Goal: Task Accomplishment & Management: Manage account settings

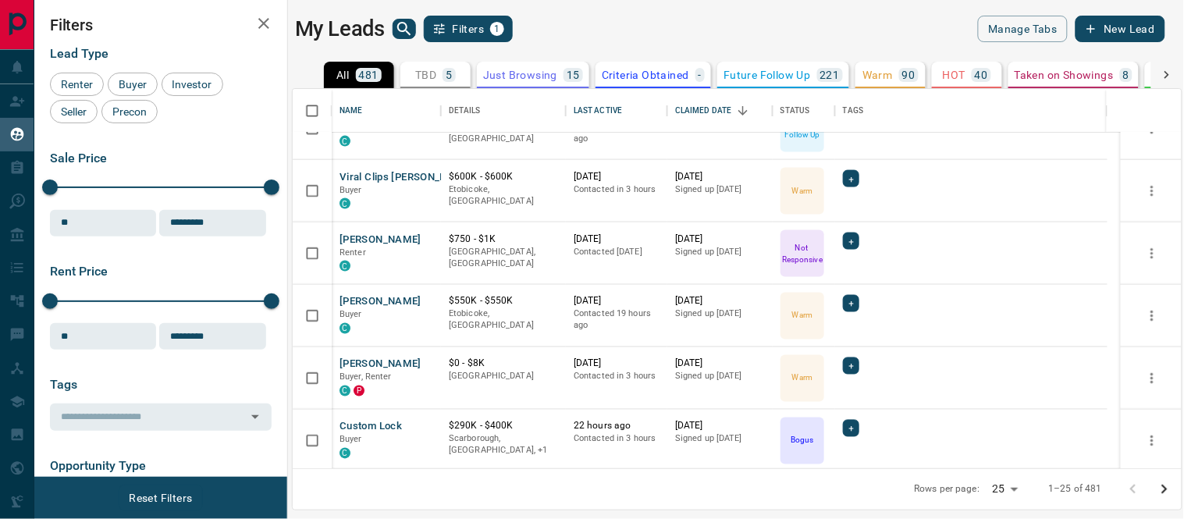
scroll to position [770, 0]
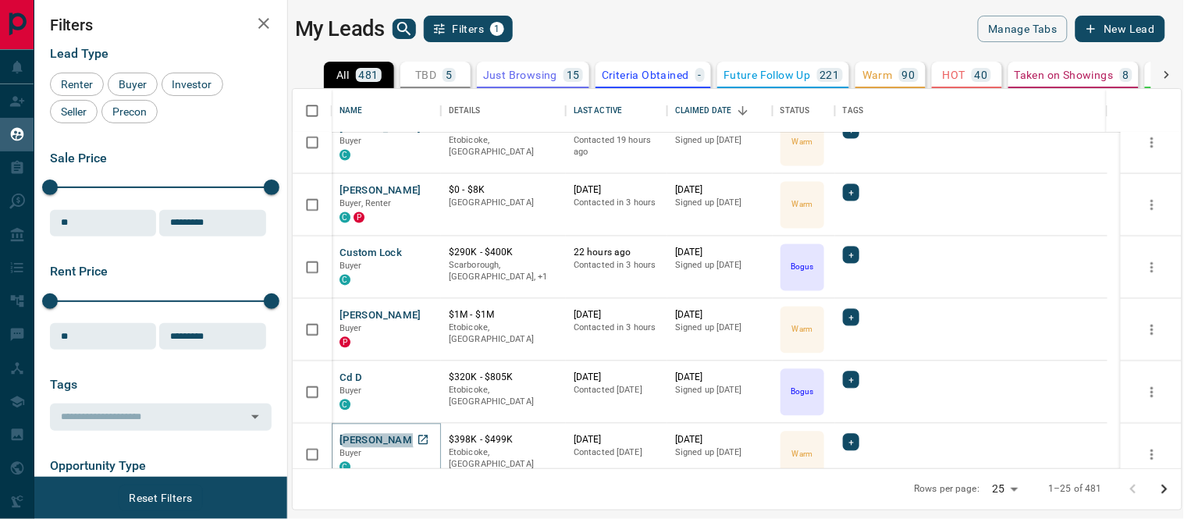
click at [347, 435] on button "[PERSON_NAME]" at bounding box center [381, 441] width 82 height 15
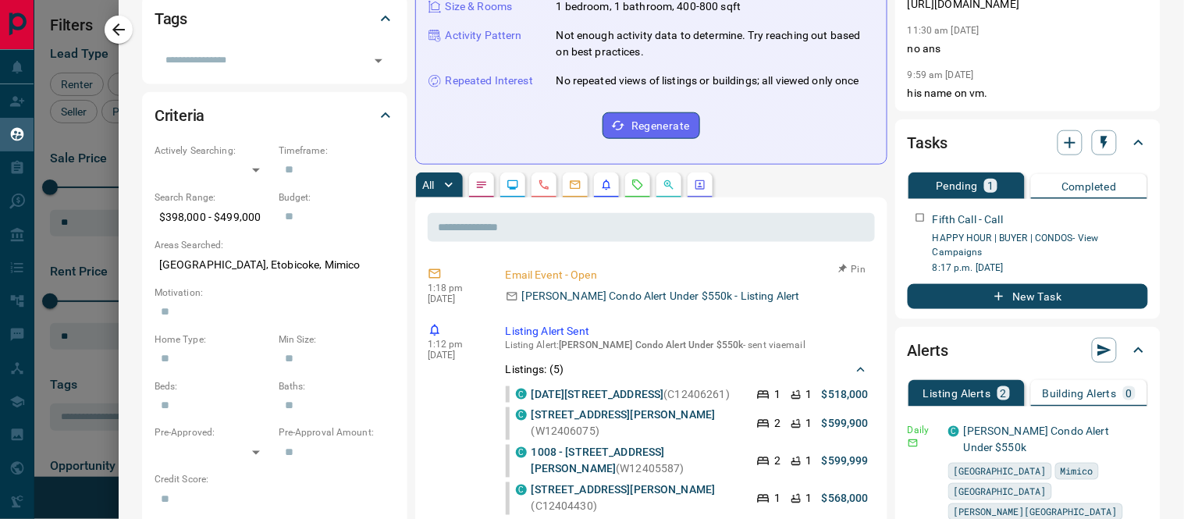
scroll to position [0, 0]
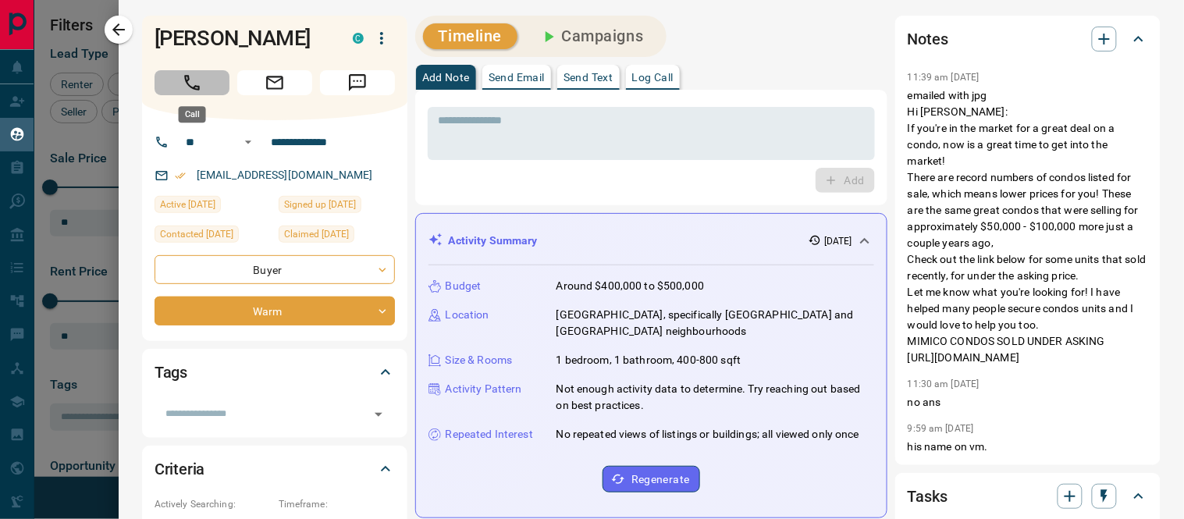
click at [189, 70] on button "Call" at bounding box center [192, 82] width 75 height 25
click at [189, 51] on h1 "[PERSON_NAME]" at bounding box center [242, 38] width 175 height 25
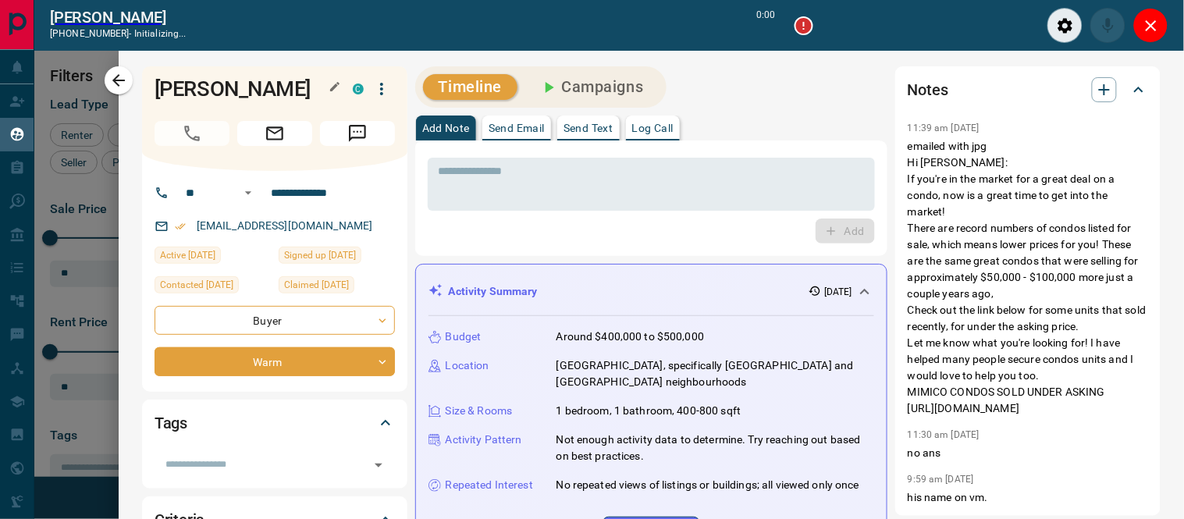
scroll to position [13, 13]
type input "*******"
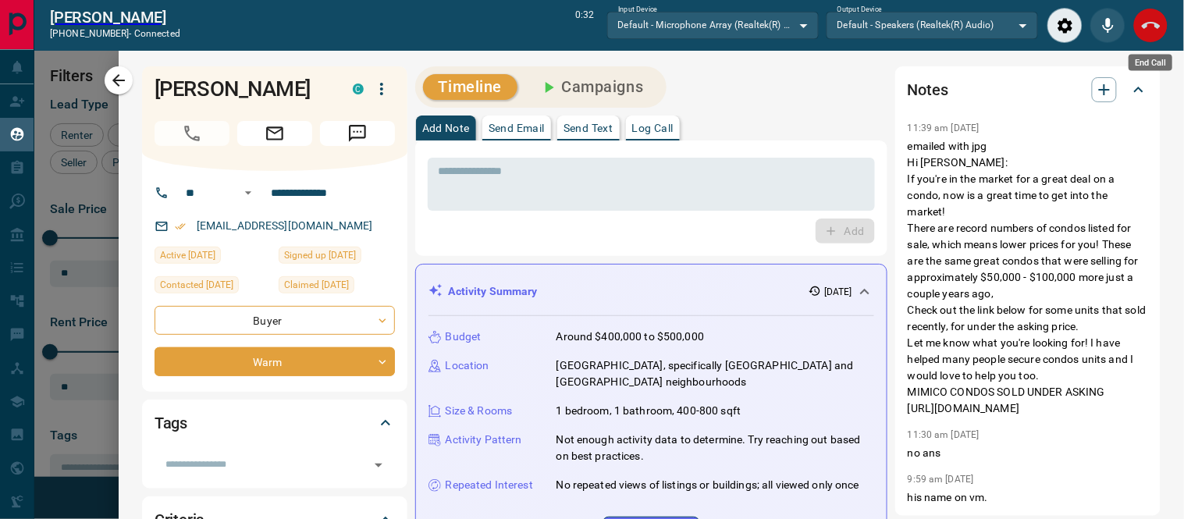
click at [1146, 14] on button "End Call" at bounding box center [1150, 25] width 35 height 35
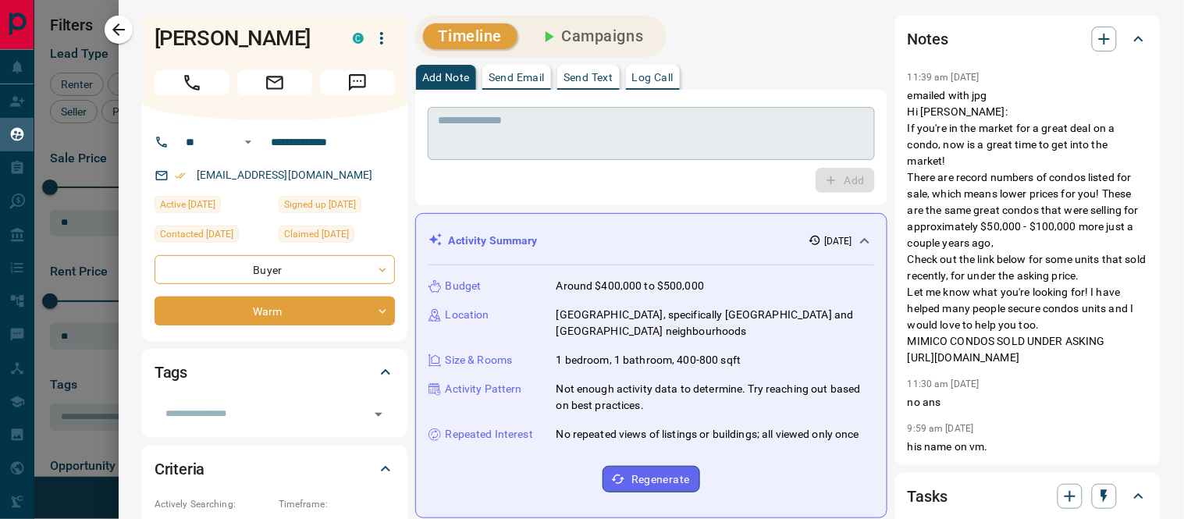
scroll to position [365, 876]
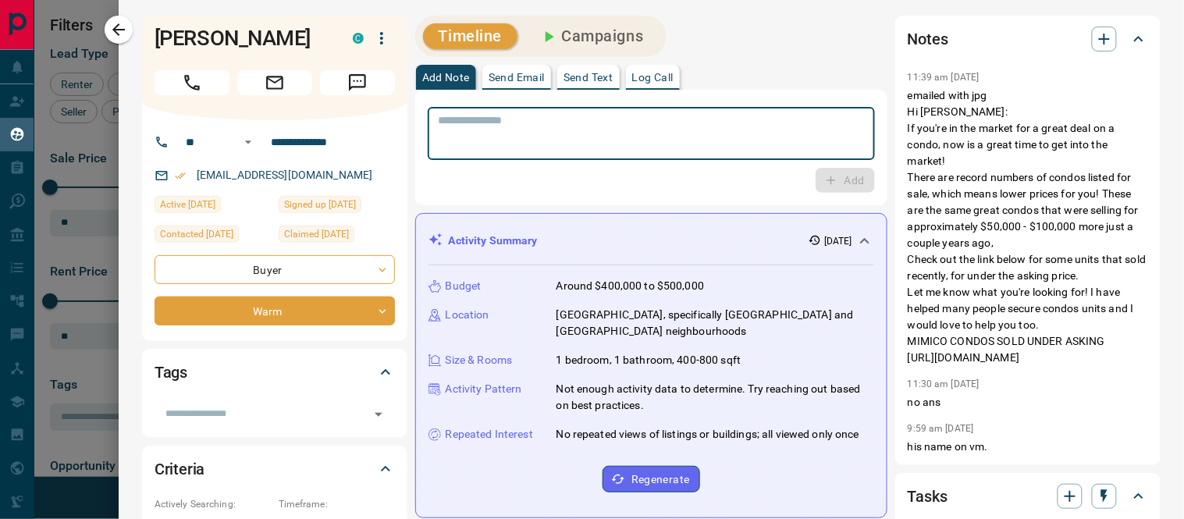
click at [649, 127] on textarea at bounding box center [651, 134] width 425 height 40
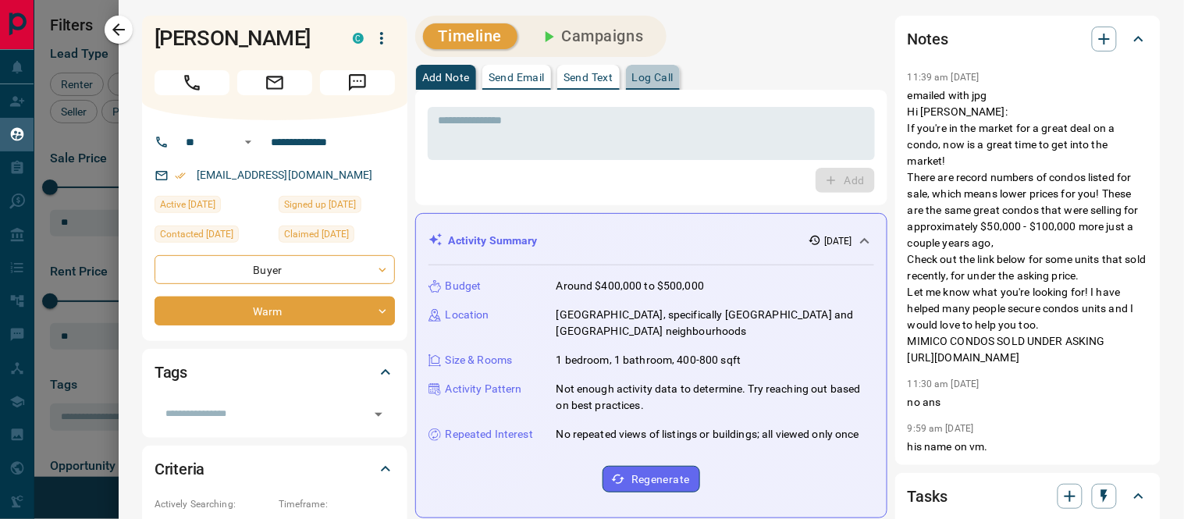
click at [659, 79] on p "Log Call" at bounding box center [652, 77] width 41 height 11
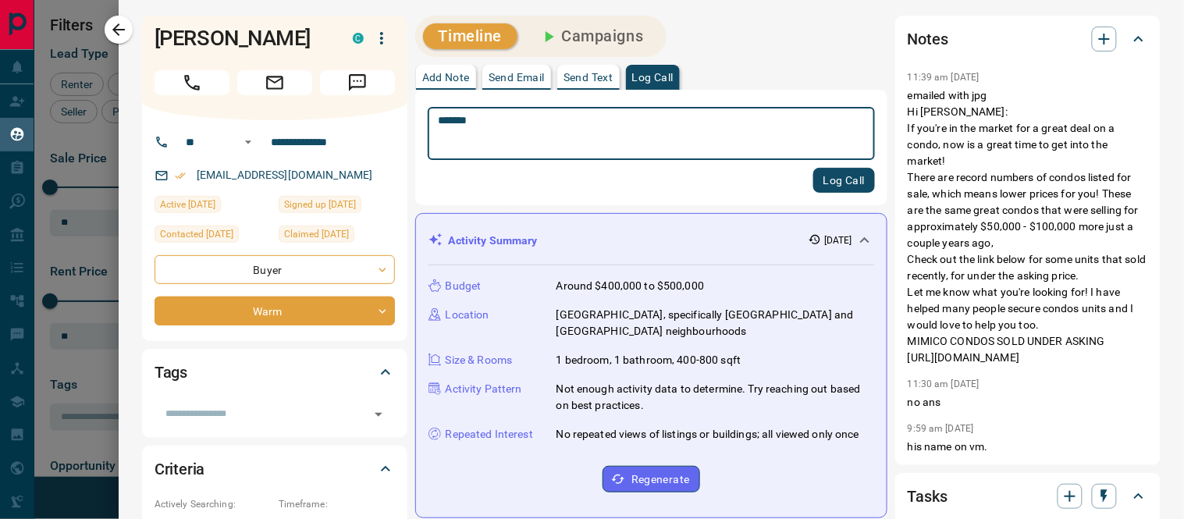
type textarea "*******"
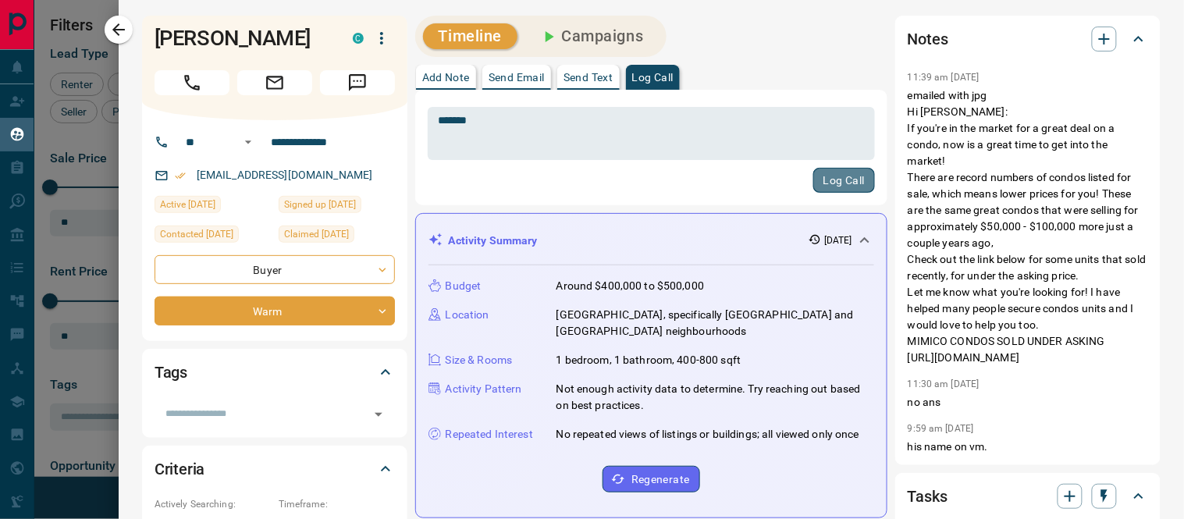
click at [821, 180] on button "Log Call" at bounding box center [844, 180] width 62 height 25
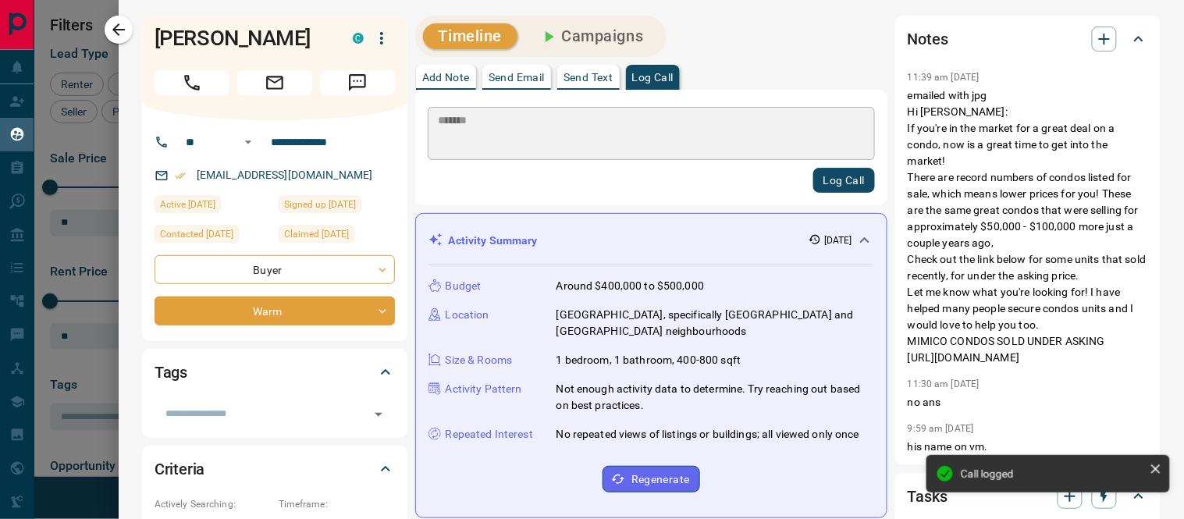
click at [1130, 35] on icon at bounding box center [1139, 39] width 19 height 19
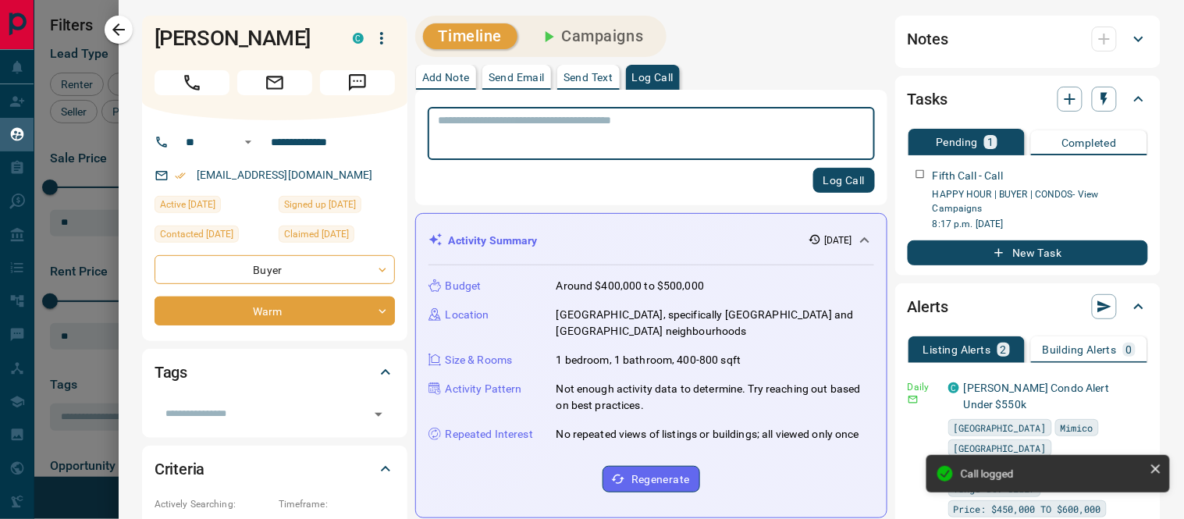
scroll to position [55, 0]
click at [123, 22] on icon "button" at bounding box center [118, 29] width 19 height 19
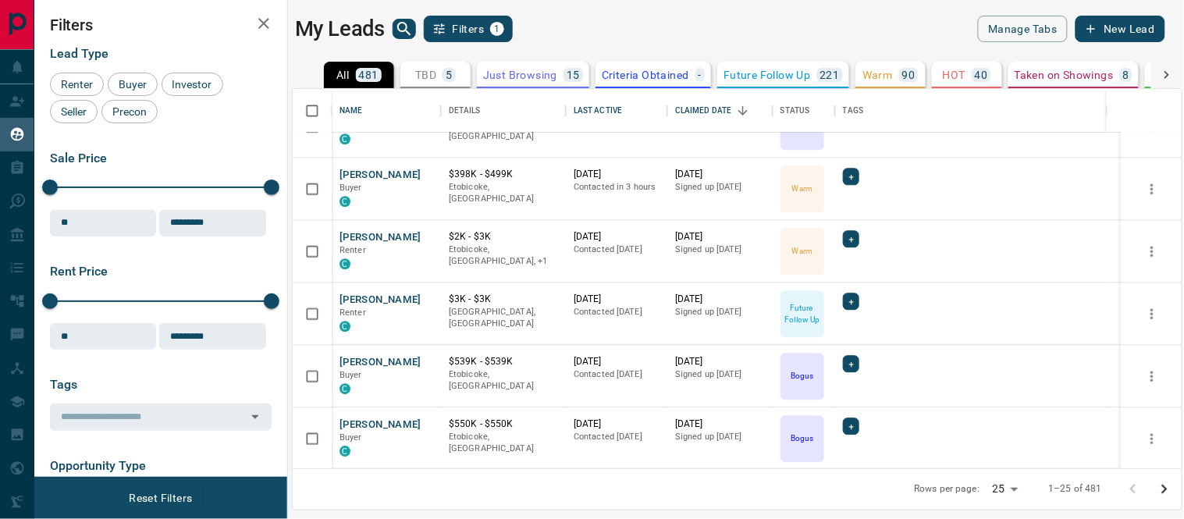
scroll to position [1047, 0]
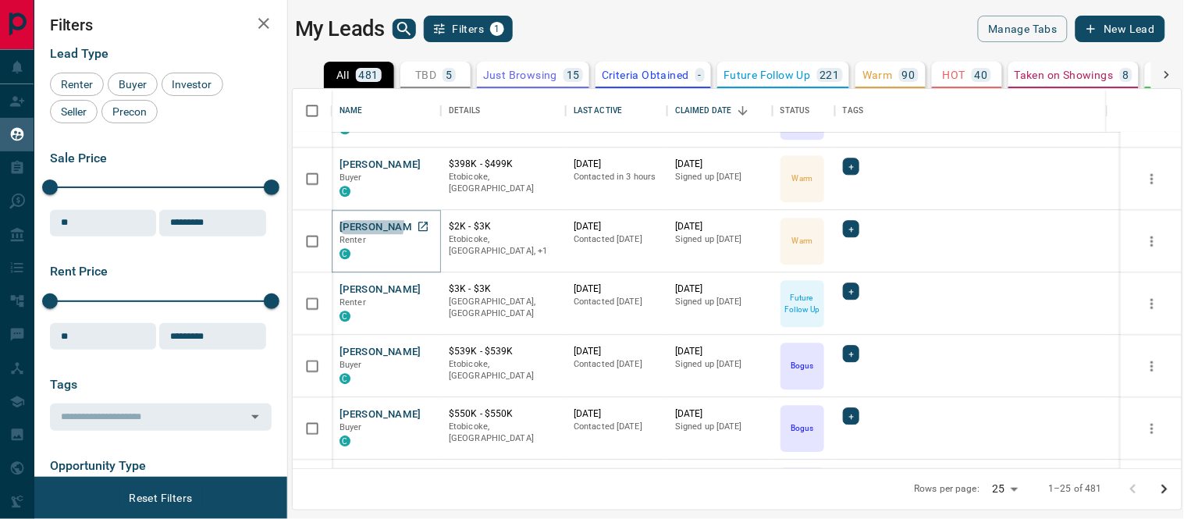
click at [367, 223] on button "[PERSON_NAME]" at bounding box center [381, 227] width 82 height 15
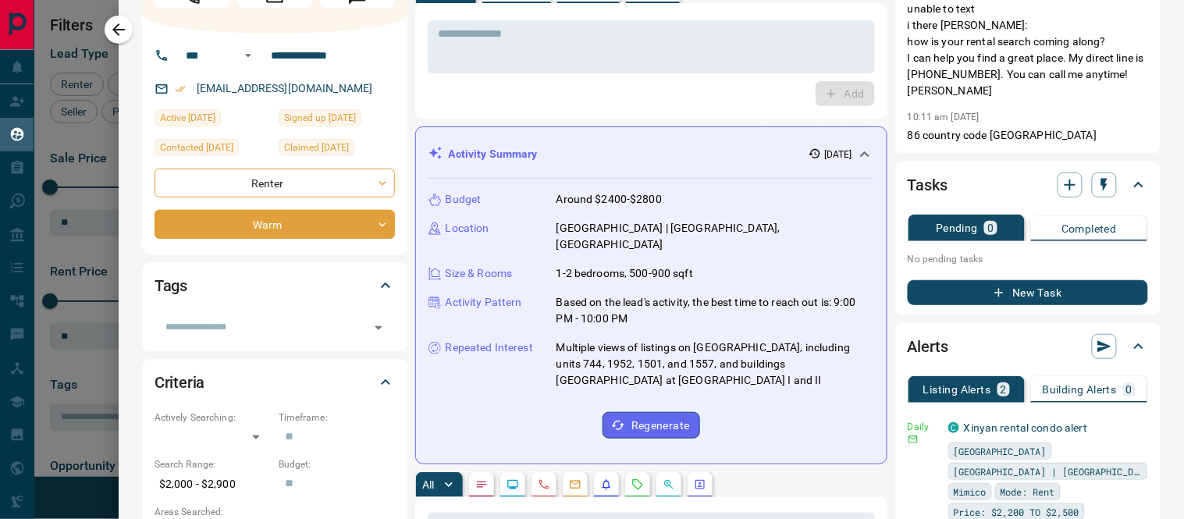
scroll to position [0, 0]
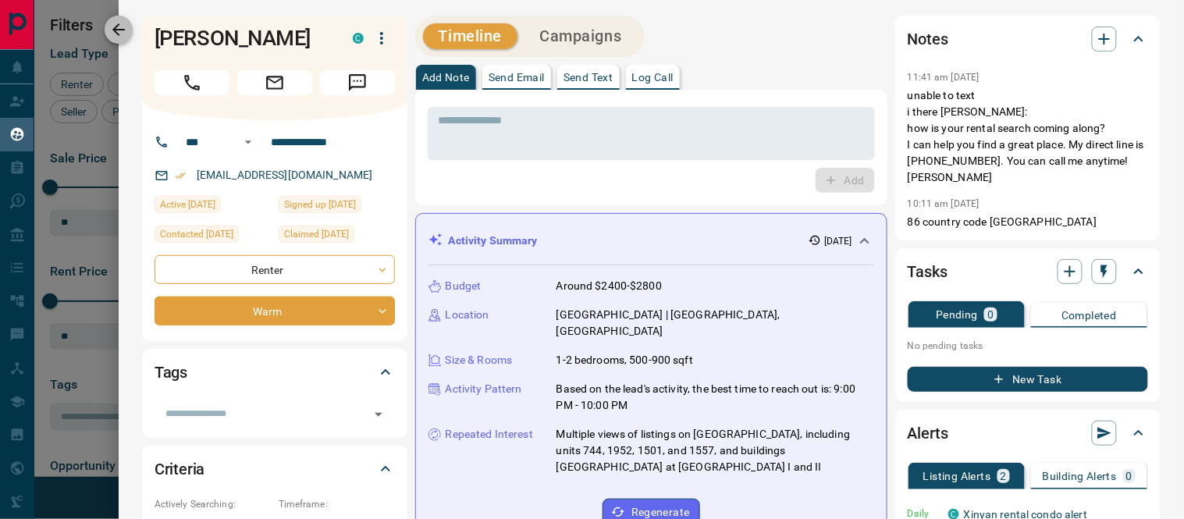
click at [118, 21] on icon "button" at bounding box center [118, 29] width 19 height 19
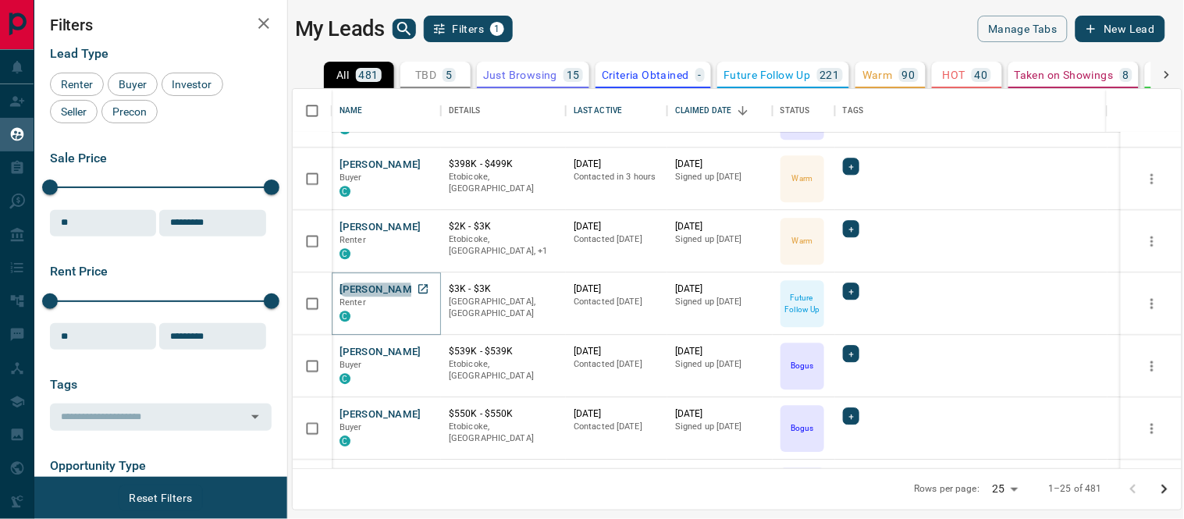
click at [354, 291] on button "[PERSON_NAME]" at bounding box center [381, 290] width 82 height 15
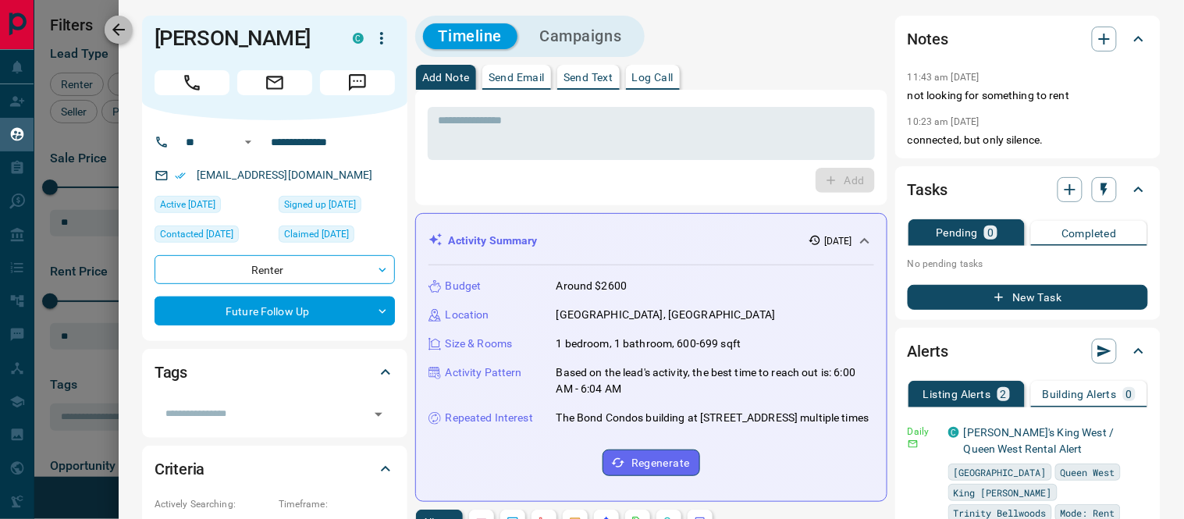
click at [111, 30] on icon "button" at bounding box center [118, 29] width 19 height 19
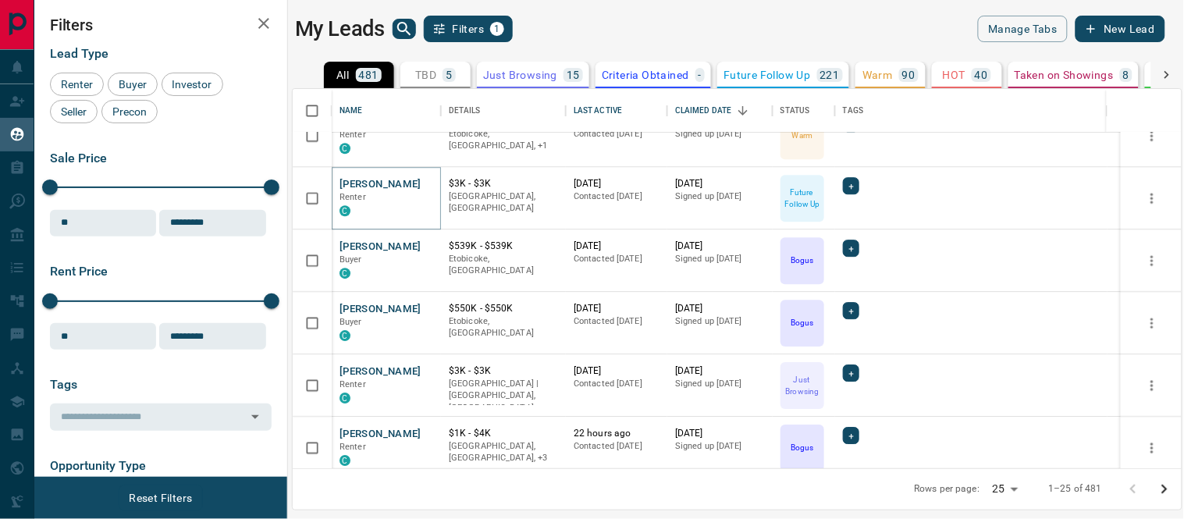
scroll to position [1226, 0]
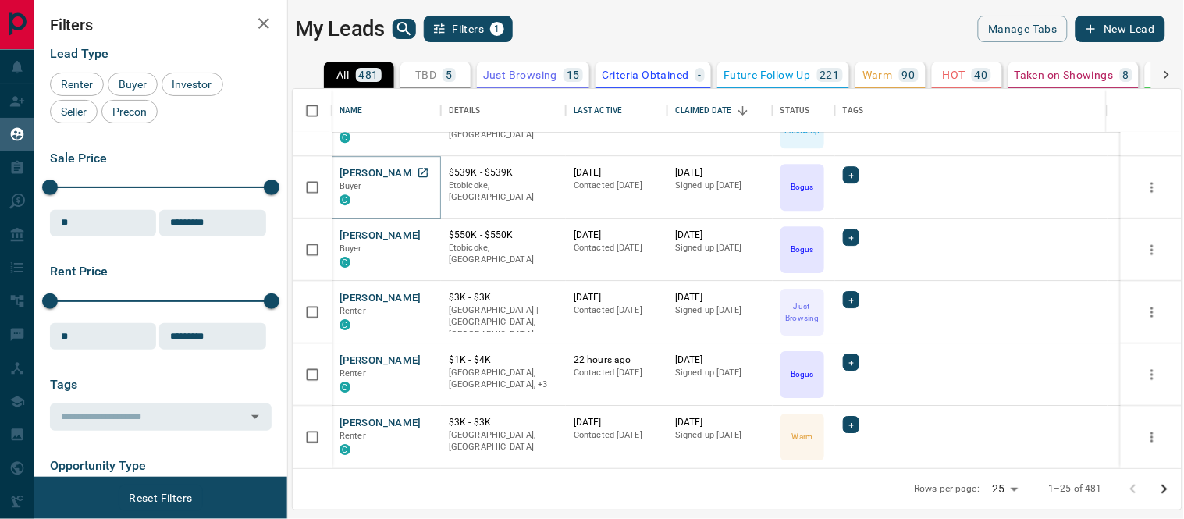
click at [368, 178] on button "[PERSON_NAME]" at bounding box center [381, 173] width 82 height 15
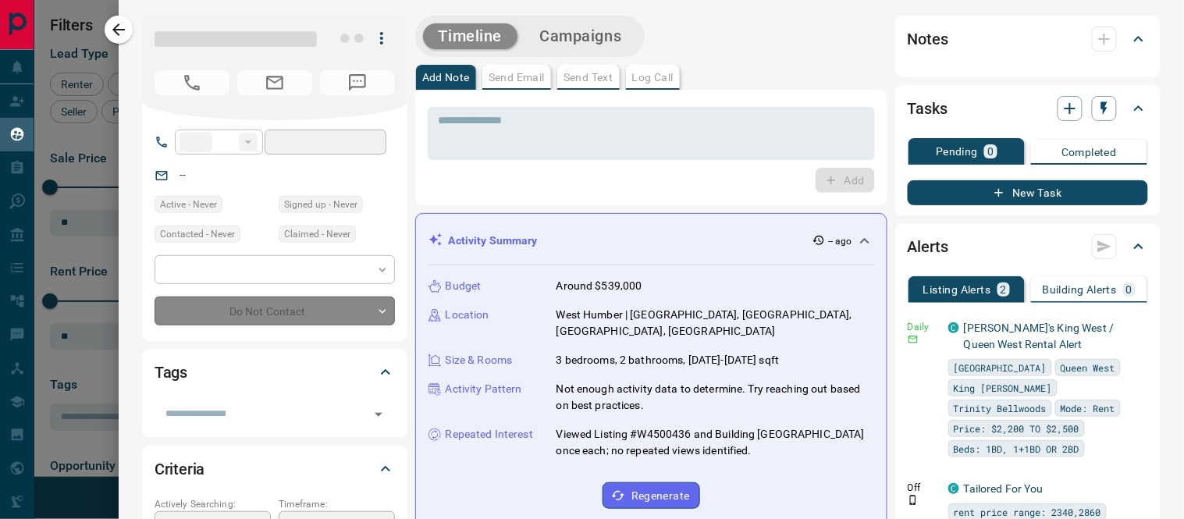
type input "**"
type input "**********"
type input "*"
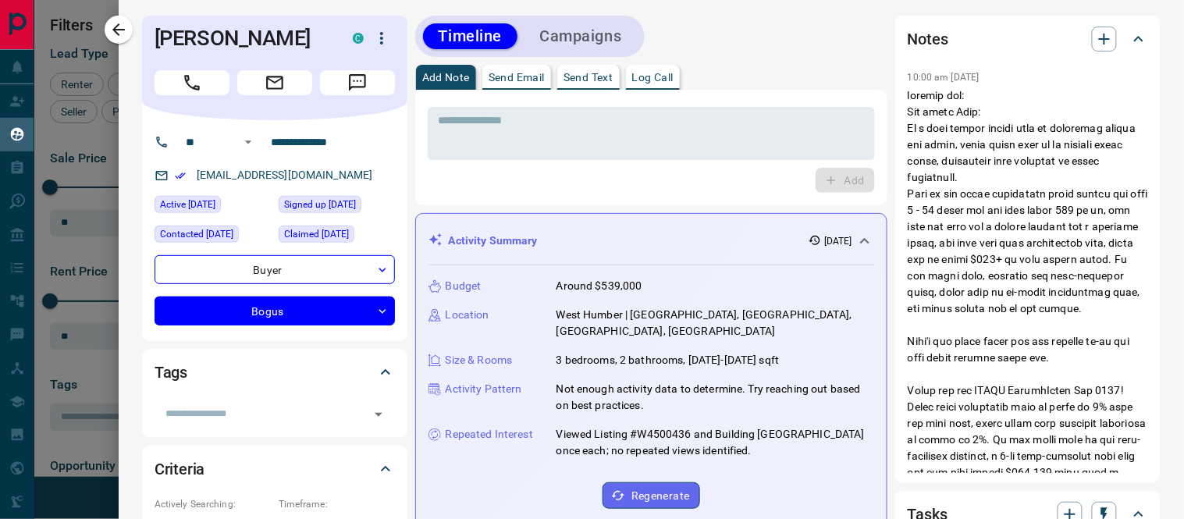
scroll to position [365, 876]
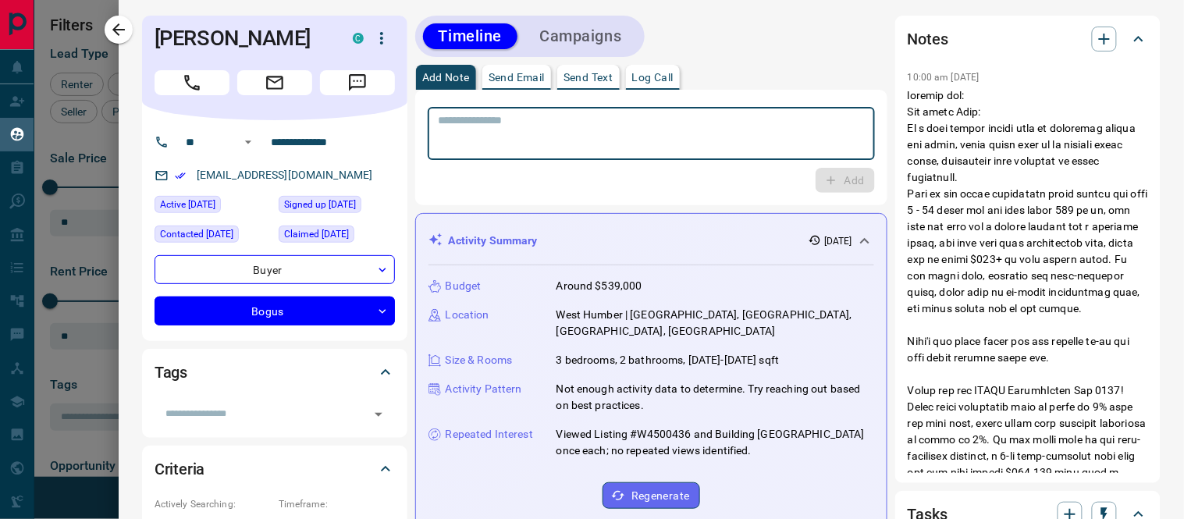
click at [448, 126] on textarea at bounding box center [651, 134] width 425 height 40
click at [528, 119] on textarea "**********" at bounding box center [645, 134] width 413 height 40
type textarea "**********"
click at [827, 186] on button "Add" at bounding box center [845, 180] width 59 height 25
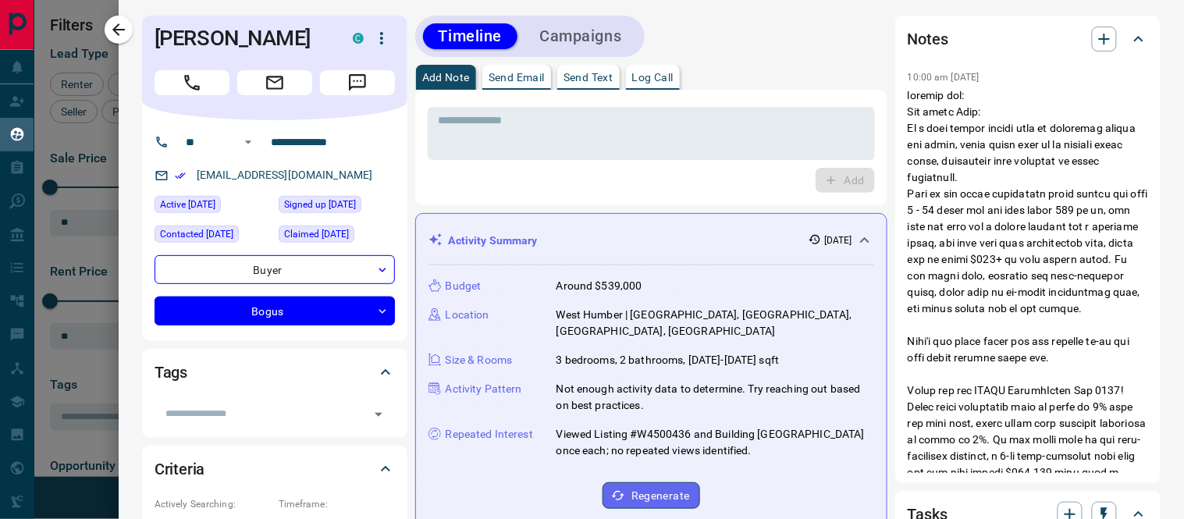
click at [1130, 39] on icon at bounding box center [1139, 39] width 19 height 19
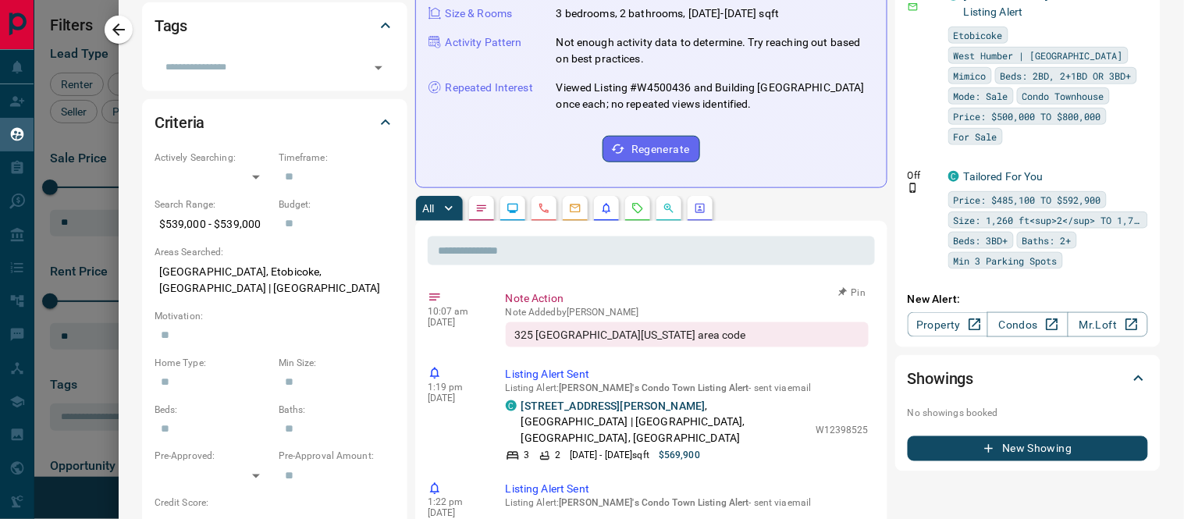
scroll to position [0, 0]
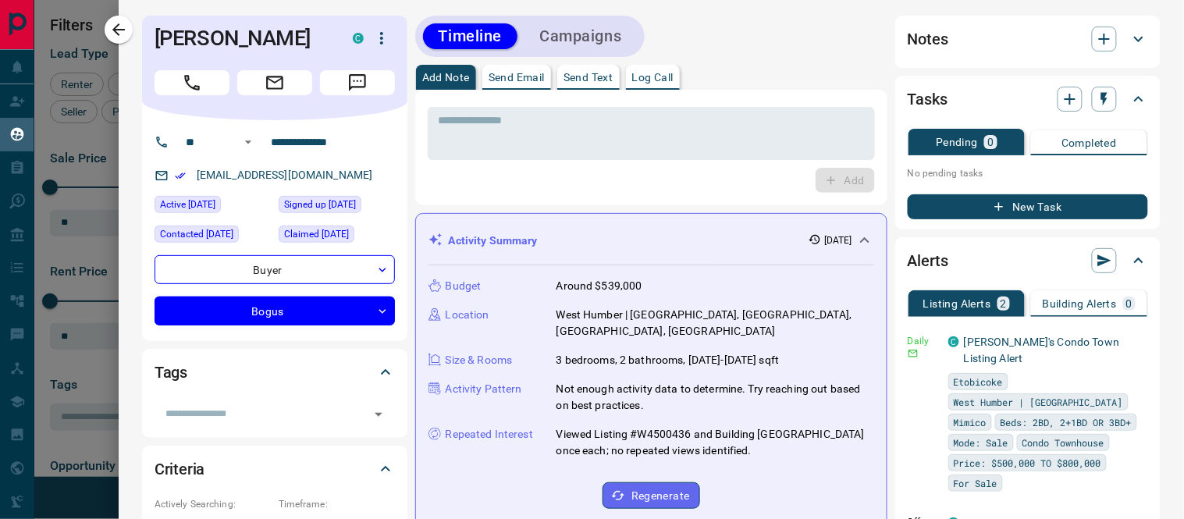
click at [568, 30] on button "Campaigns" at bounding box center [580, 36] width 113 height 26
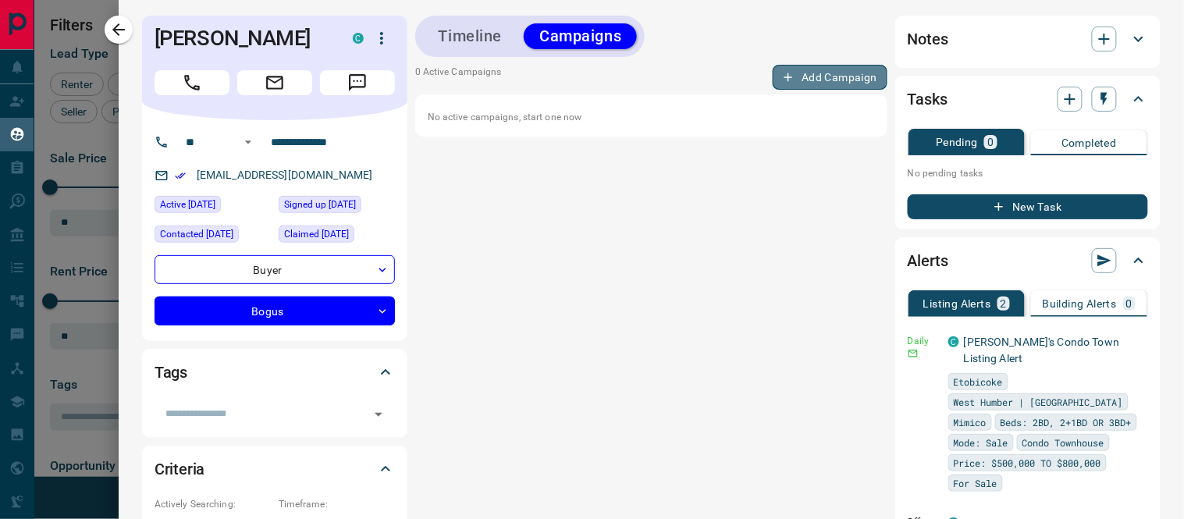
click at [798, 71] on button "Add Campaign" at bounding box center [830, 77] width 115 height 25
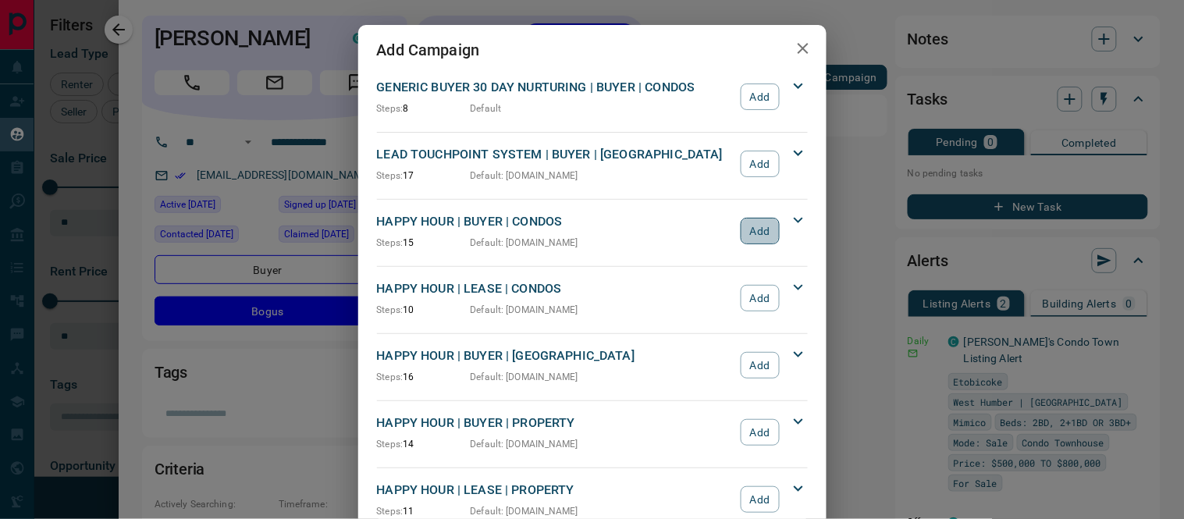
click at [743, 224] on button "Add" at bounding box center [760, 231] width 38 height 27
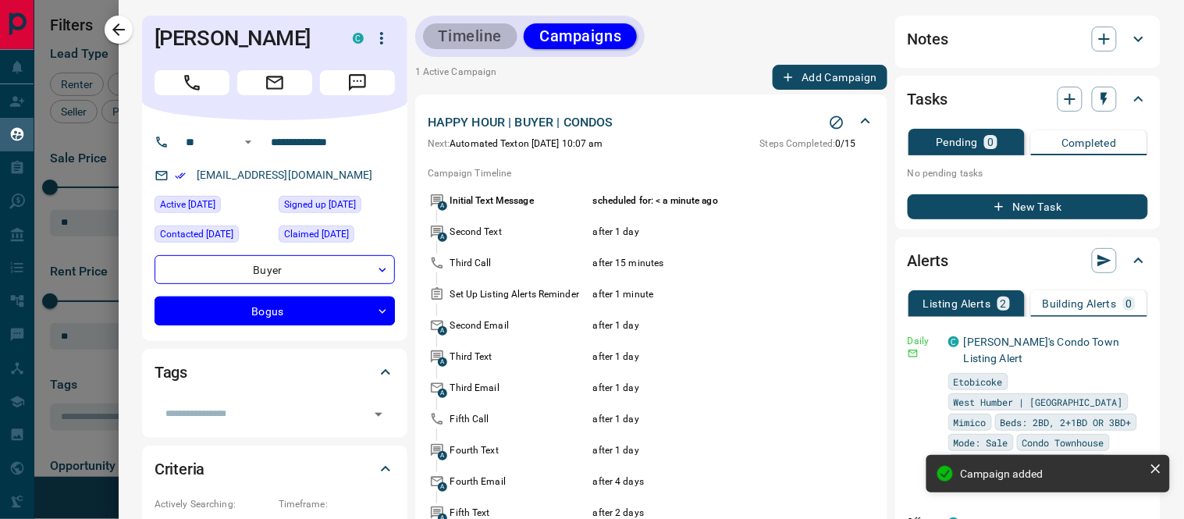
click at [459, 30] on button "Timeline" at bounding box center [470, 36] width 95 height 26
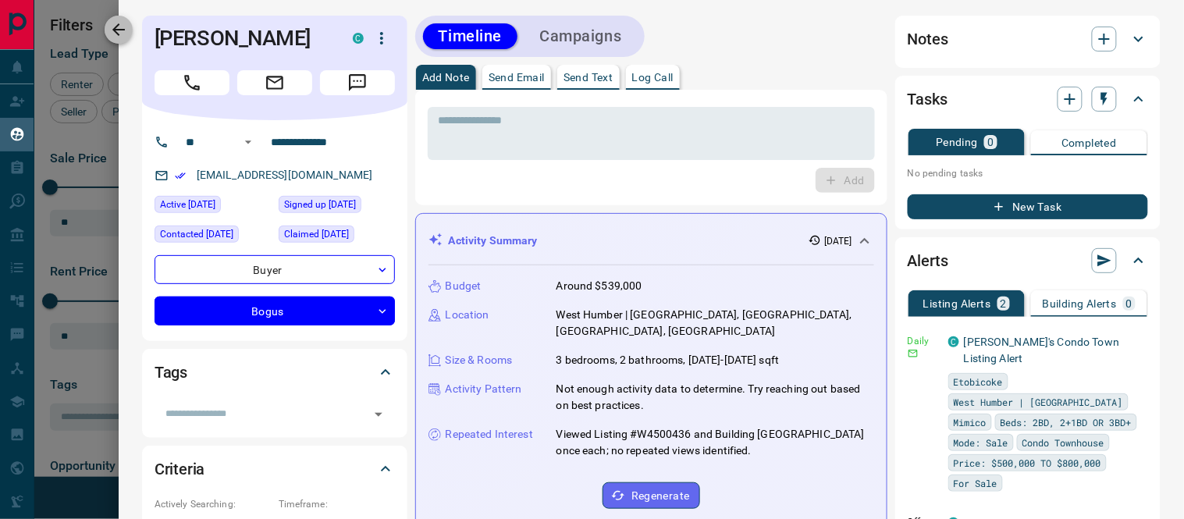
click at [119, 27] on icon "button" at bounding box center [118, 29] width 19 height 19
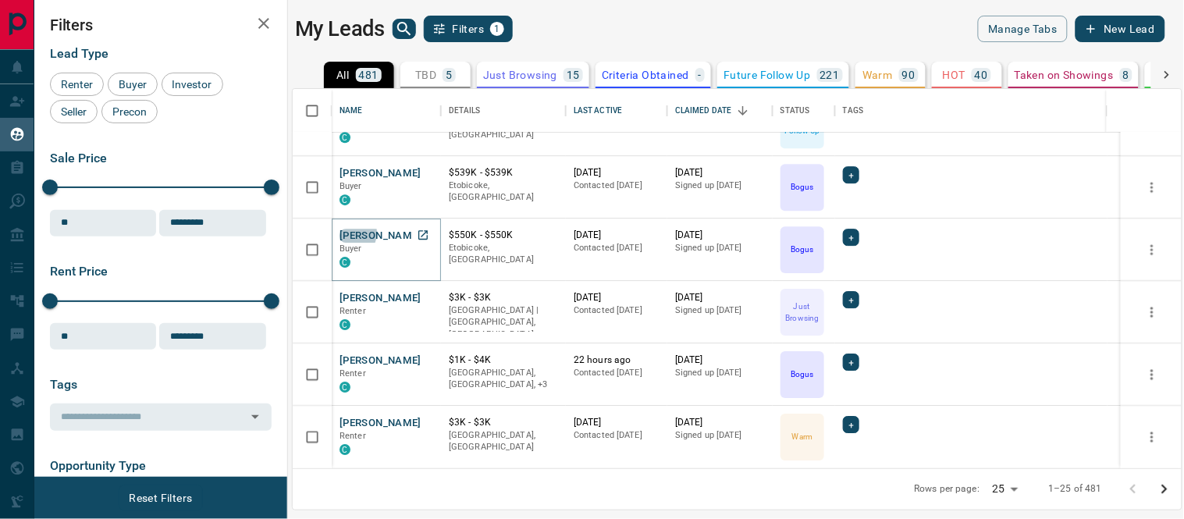
click at [353, 233] on button "[PERSON_NAME]" at bounding box center [381, 236] width 82 height 15
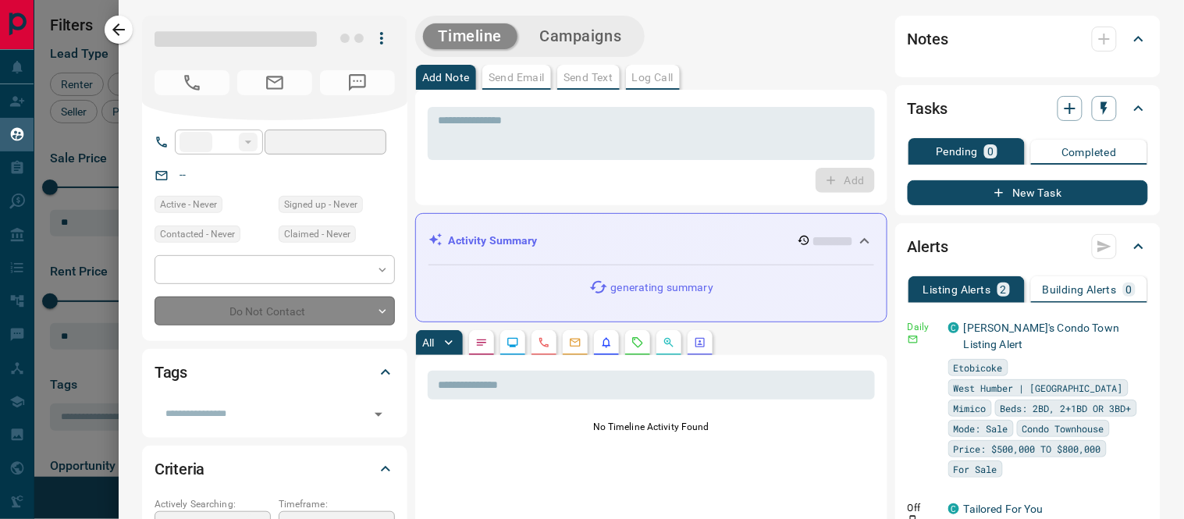
type input "**"
type input "**********"
type input "*"
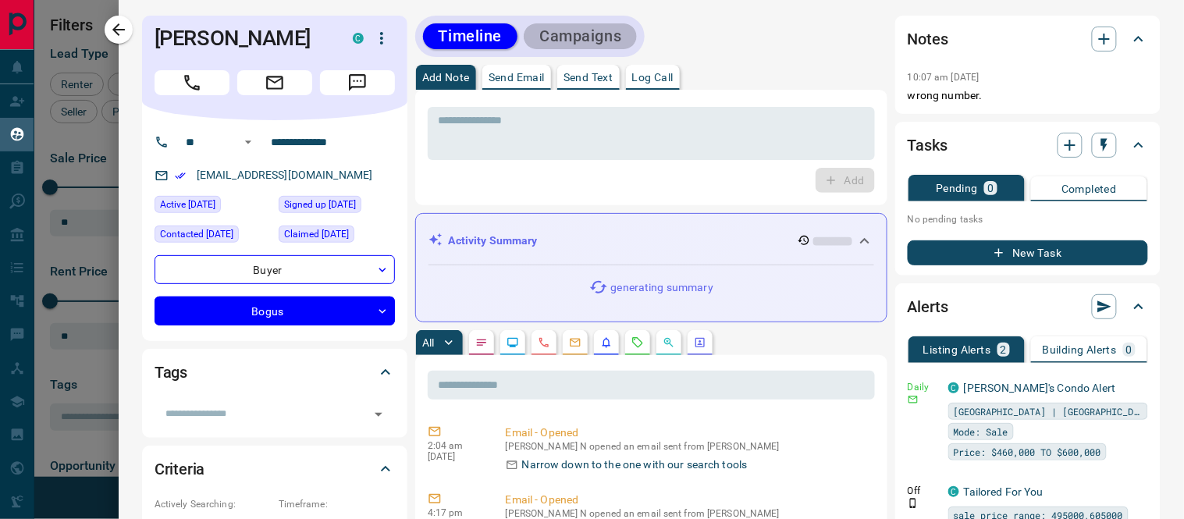
click at [610, 35] on button "Campaigns" at bounding box center [580, 36] width 113 height 26
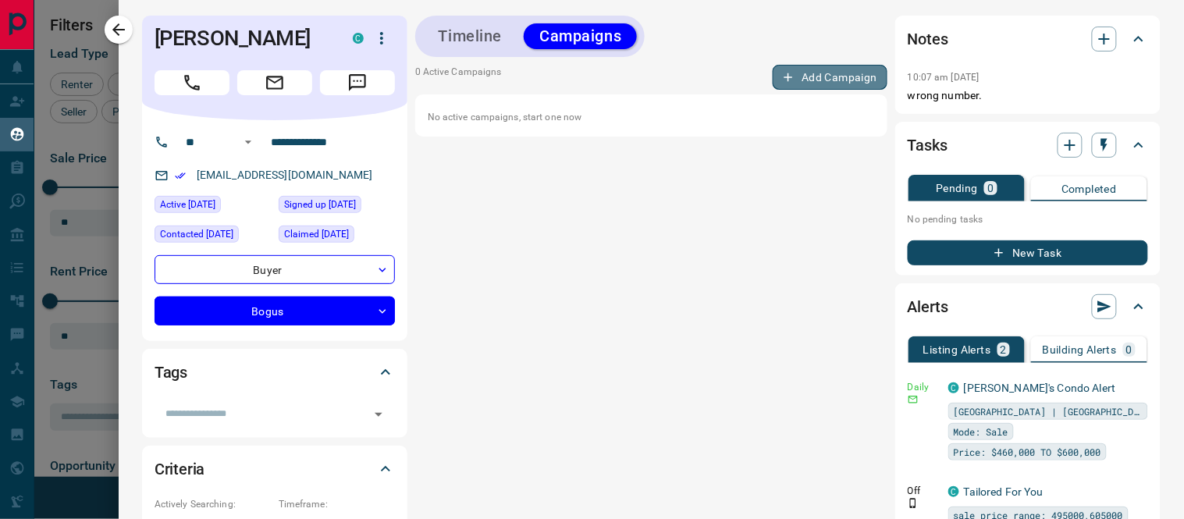
click at [826, 76] on button "Add Campaign" at bounding box center [830, 77] width 115 height 25
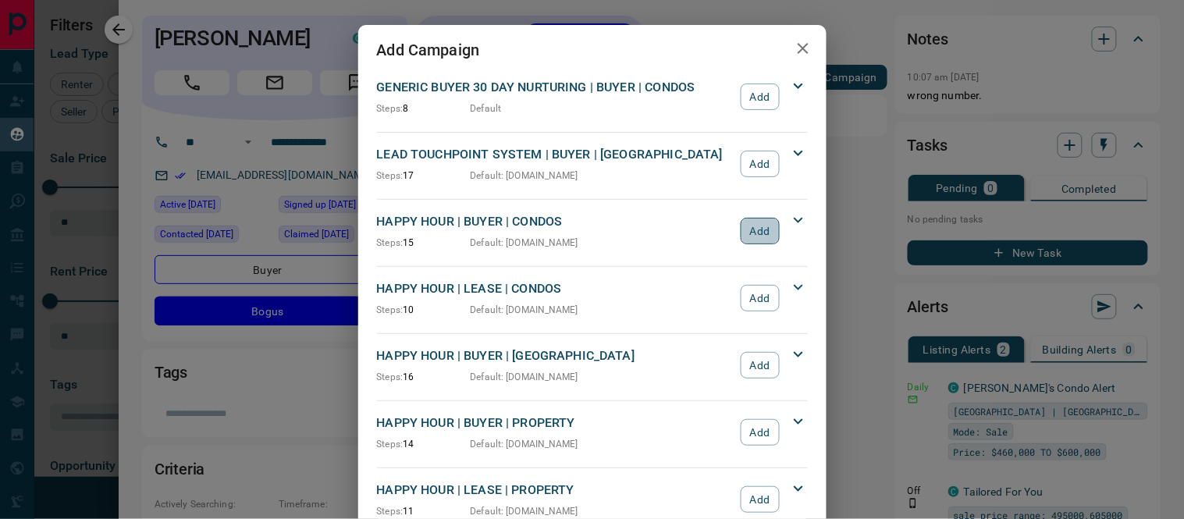
click at [767, 223] on button "Add" at bounding box center [760, 231] width 38 height 27
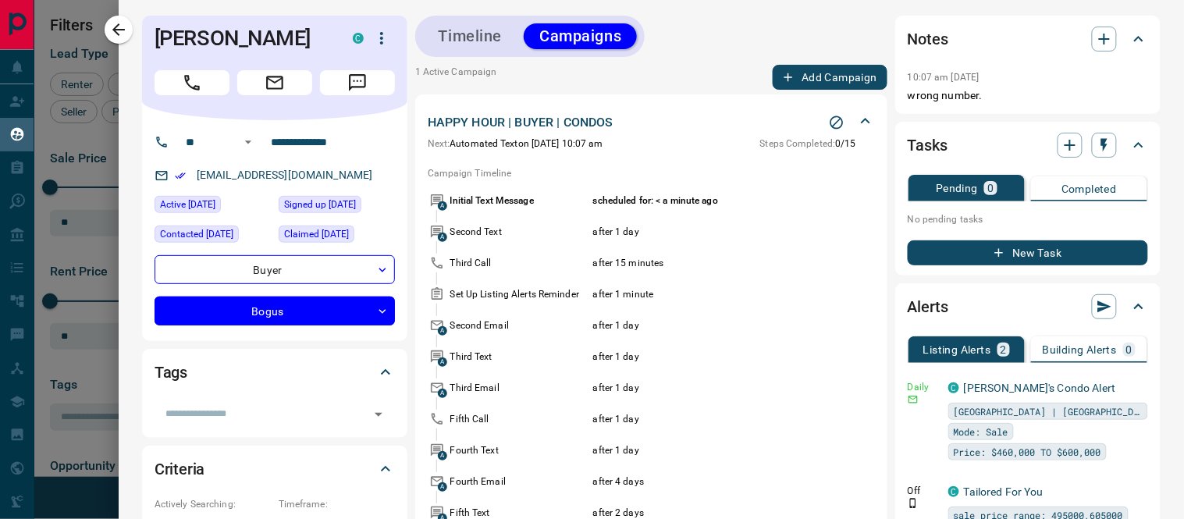
click at [474, 36] on button "Timeline" at bounding box center [470, 36] width 95 height 26
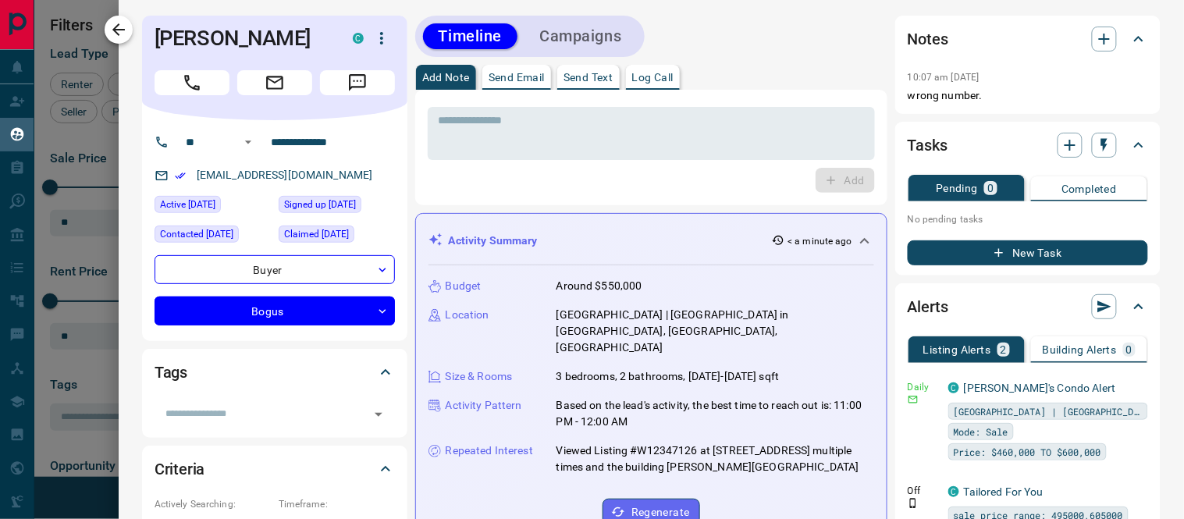
click at [116, 26] on icon "button" at bounding box center [118, 29] width 12 height 12
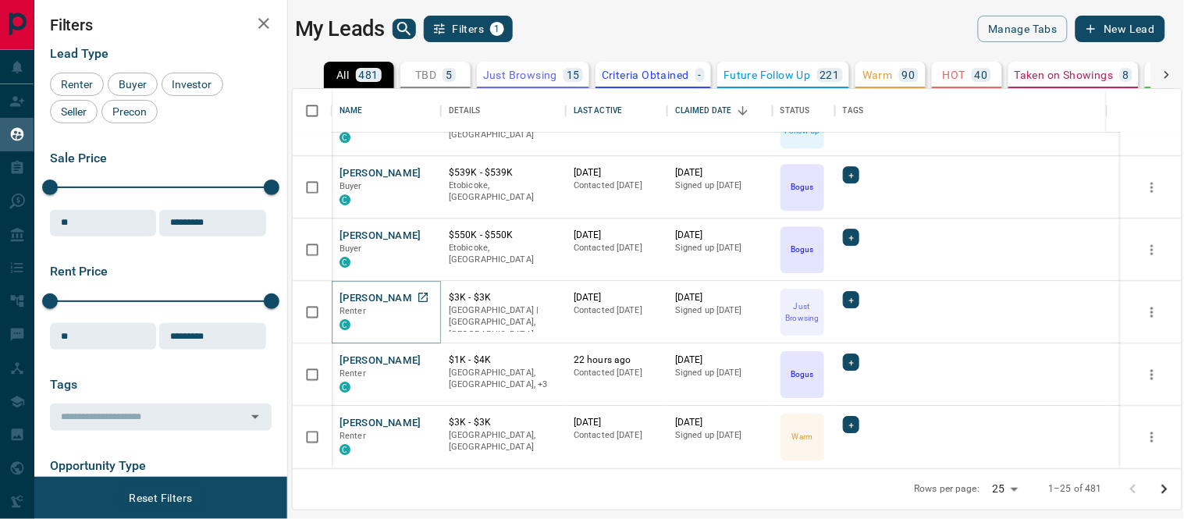
click at [383, 297] on button "[PERSON_NAME]" at bounding box center [381, 298] width 82 height 15
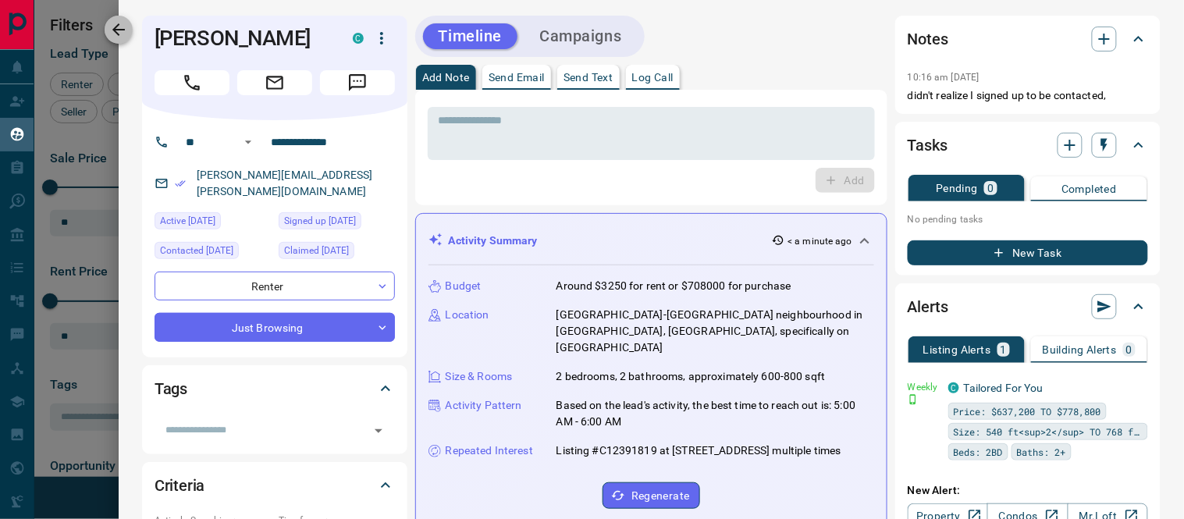
click at [110, 24] on icon "button" at bounding box center [118, 29] width 19 height 19
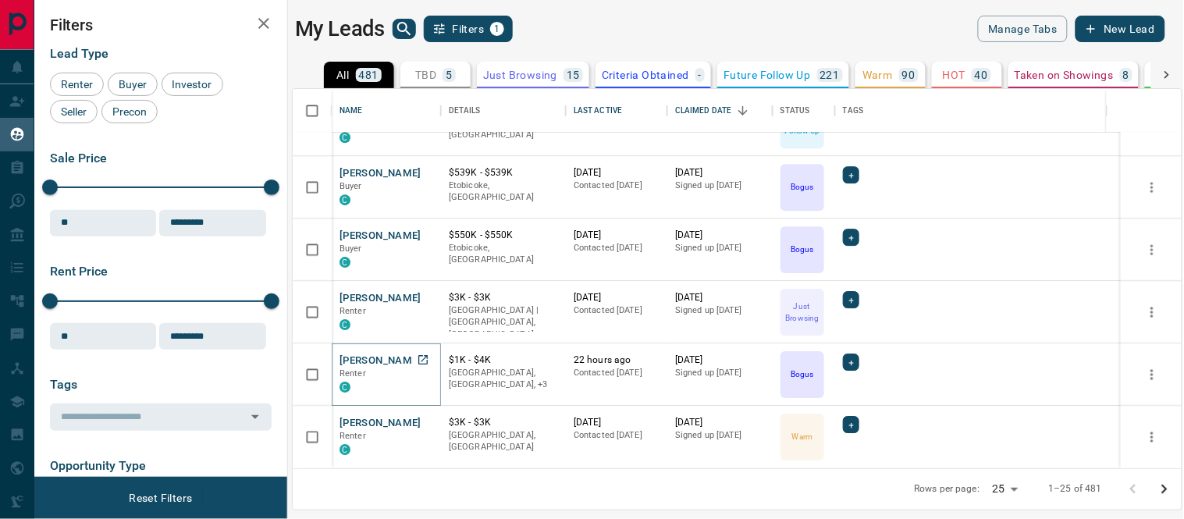
click at [379, 360] on button "[PERSON_NAME]" at bounding box center [381, 361] width 82 height 15
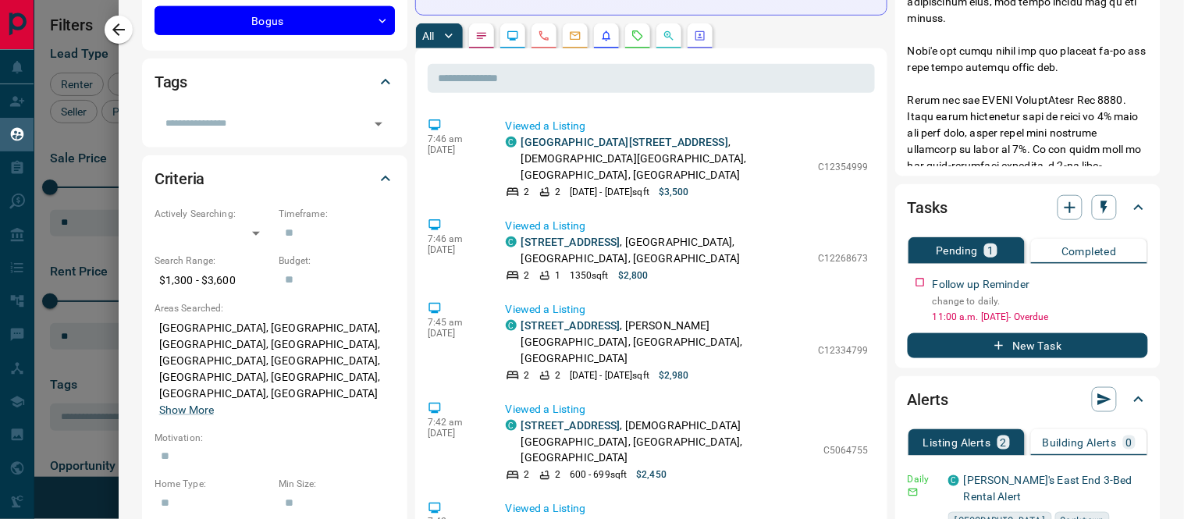
scroll to position [316, 0]
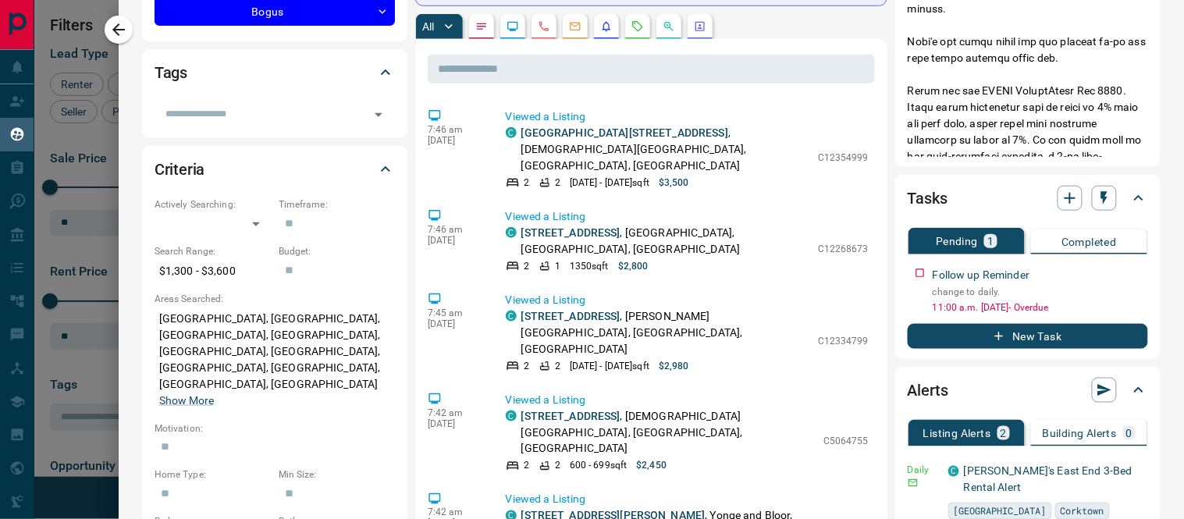
click at [479, 31] on icon "Notes" at bounding box center [481, 26] width 12 height 12
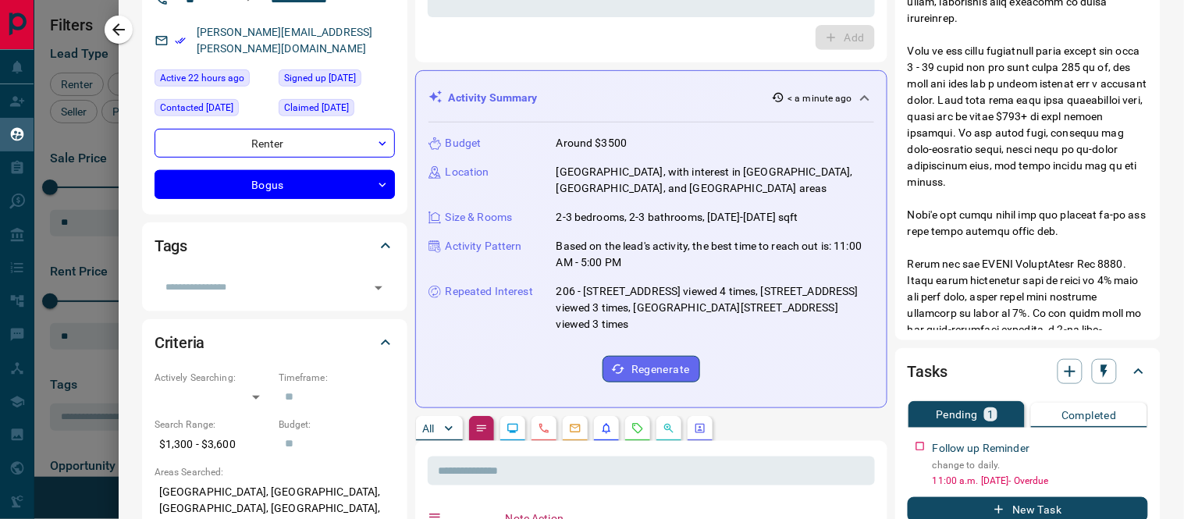
scroll to position [230, 0]
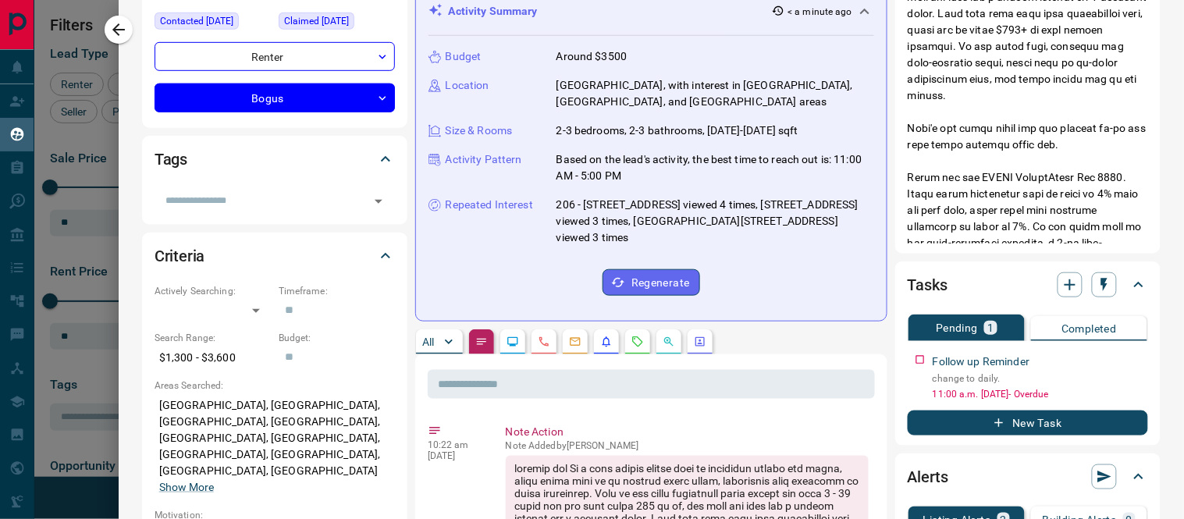
click at [428, 340] on p "All" at bounding box center [428, 341] width 12 height 11
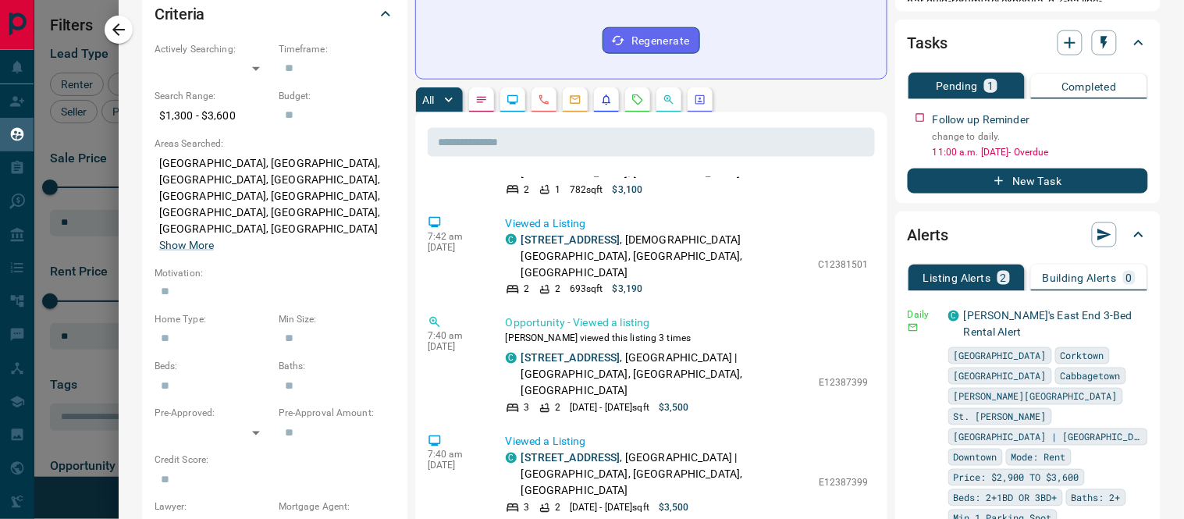
scroll to position [0, 0]
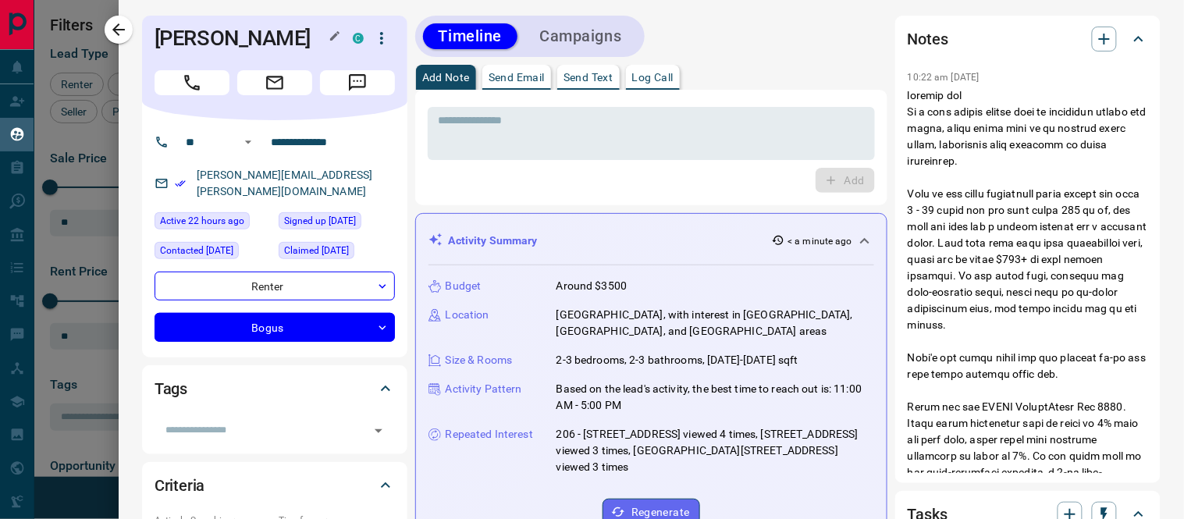
drag, startPoint x: 299, startPoint y: 43, endPoint x: 158, endPoint y: 39, distance: 141.3
click at [158, 39] on h1 "[PERSON_NAME]" at bounding box center [242, 38] width 175 height 25
click at [814, 27] on div "Timeline Campaigns" at bounding box center [651, 36] width 472 height 41
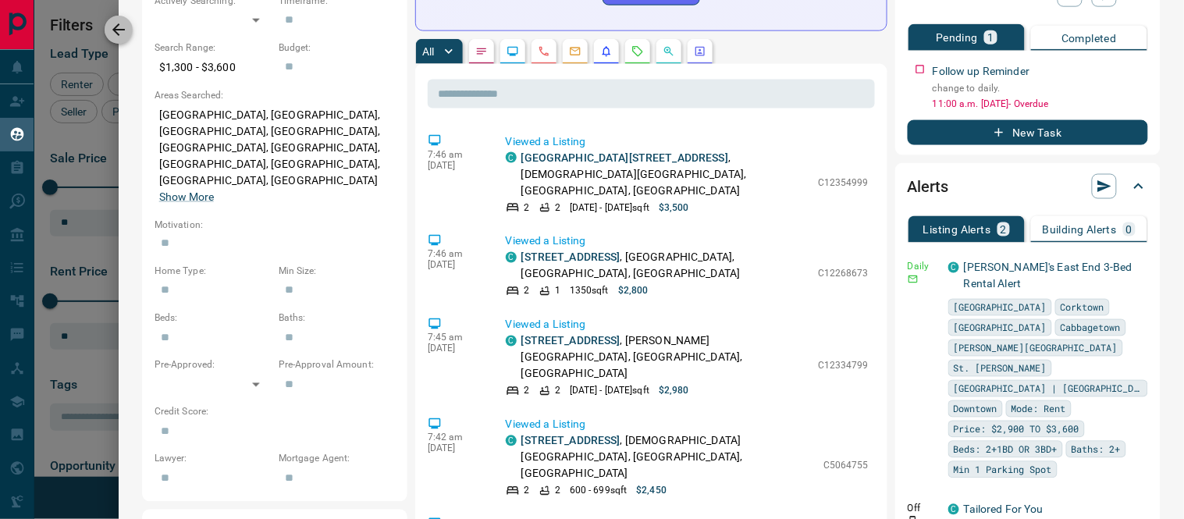
click at [118, 31] on icon "button" at bounding box center [118, 29] width 19 height 19
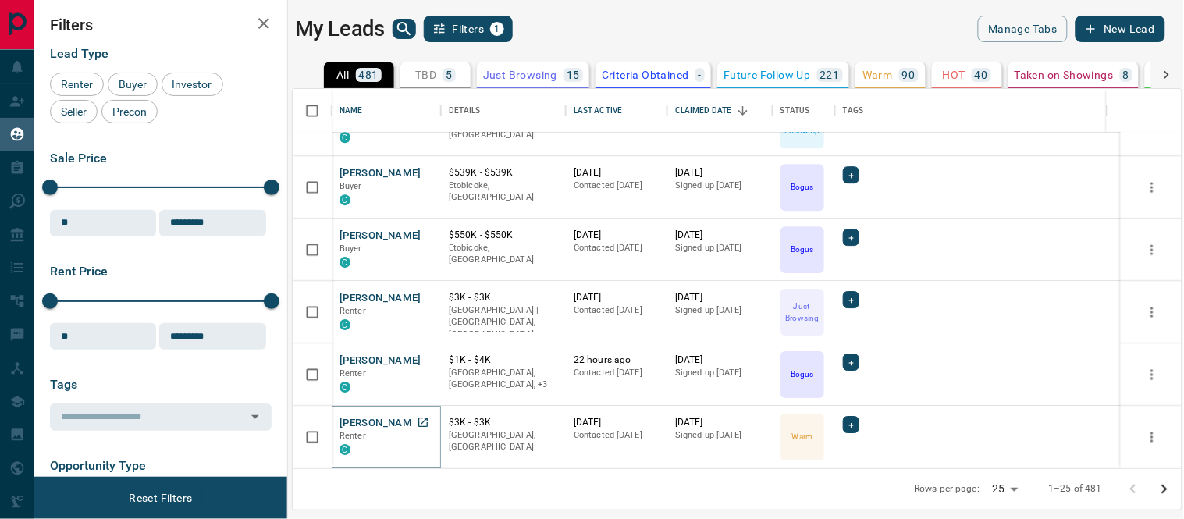
click at [376, 423] on button "[PERSON_NAME]" at bounding box center [381, 423] width 82 height 15
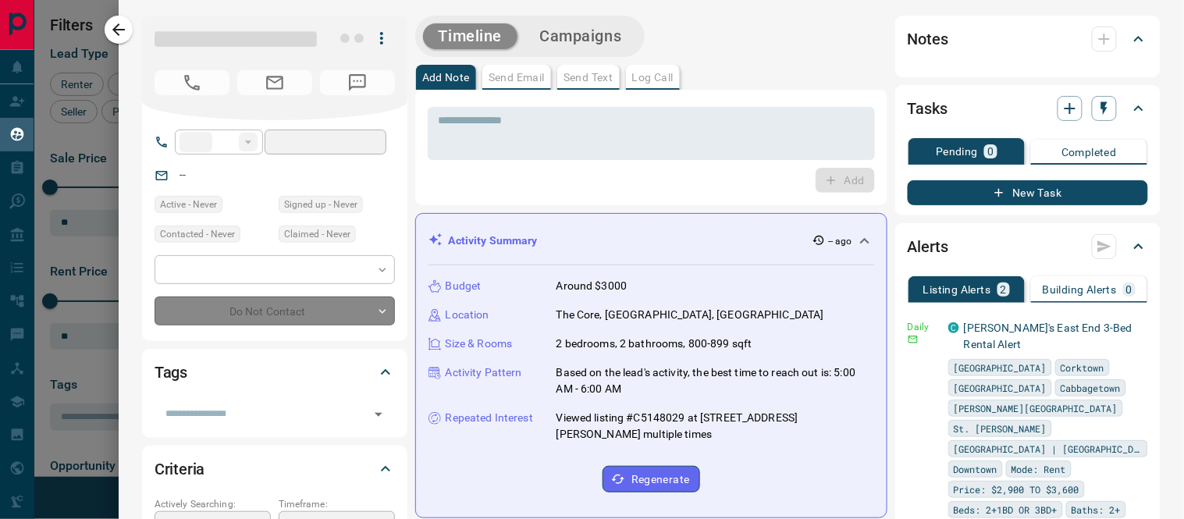
type input "***"
type input "**********"
type input "*"
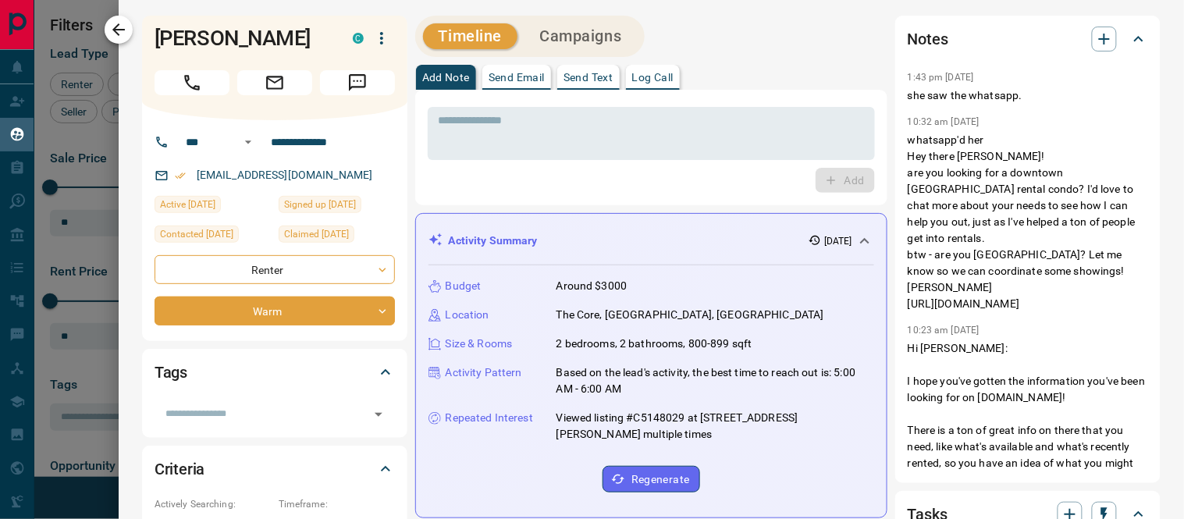
click at [112, 27] on icon "button" at bounding box center [118, 29] width 19 height 19
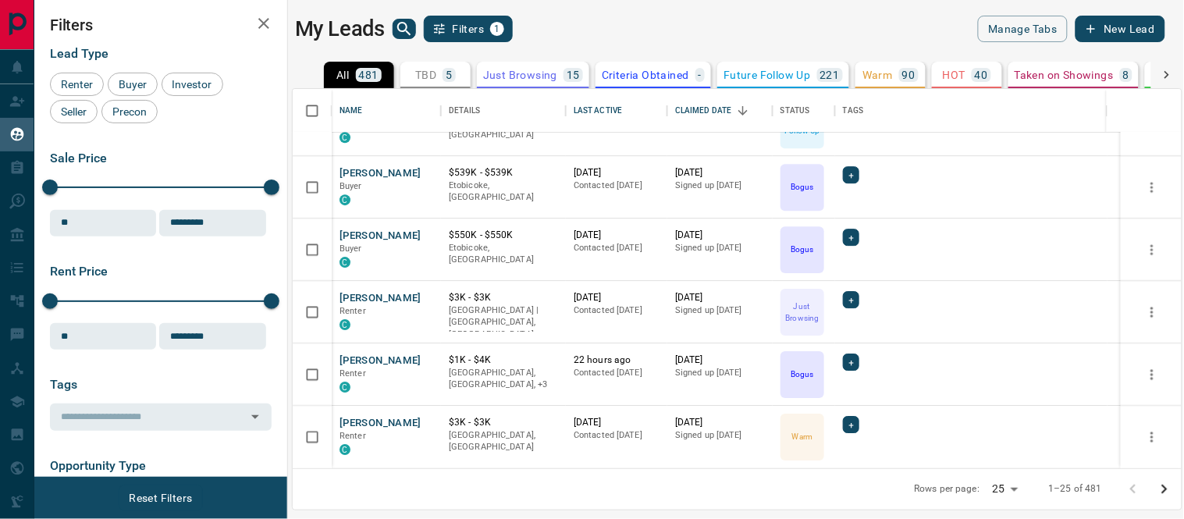
click at [1165, 489] on icon "Go to next page" at bounding box center [1164, 489] width 19 height 19
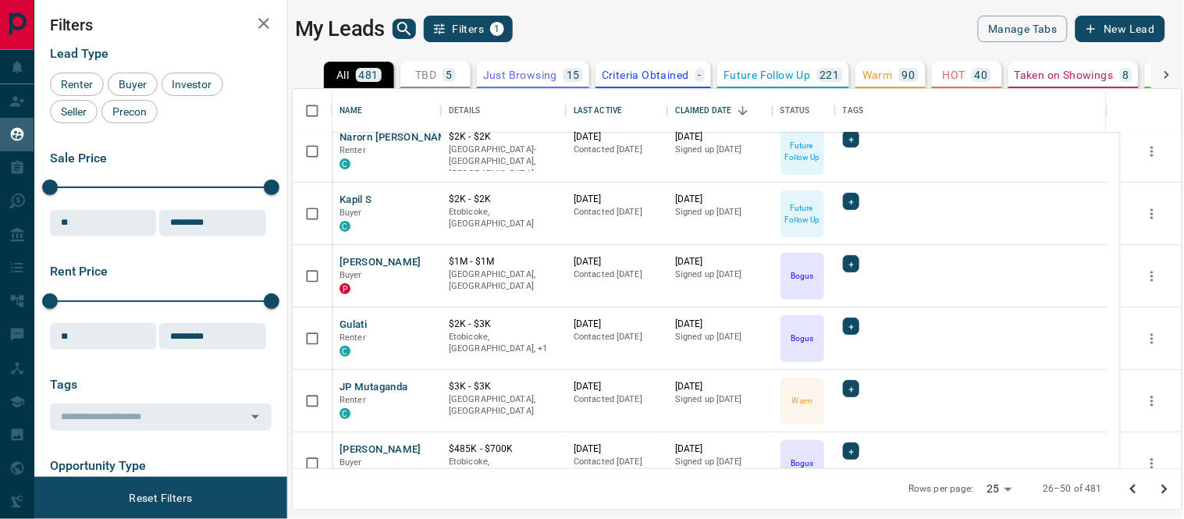
scroll to position [119, 0]
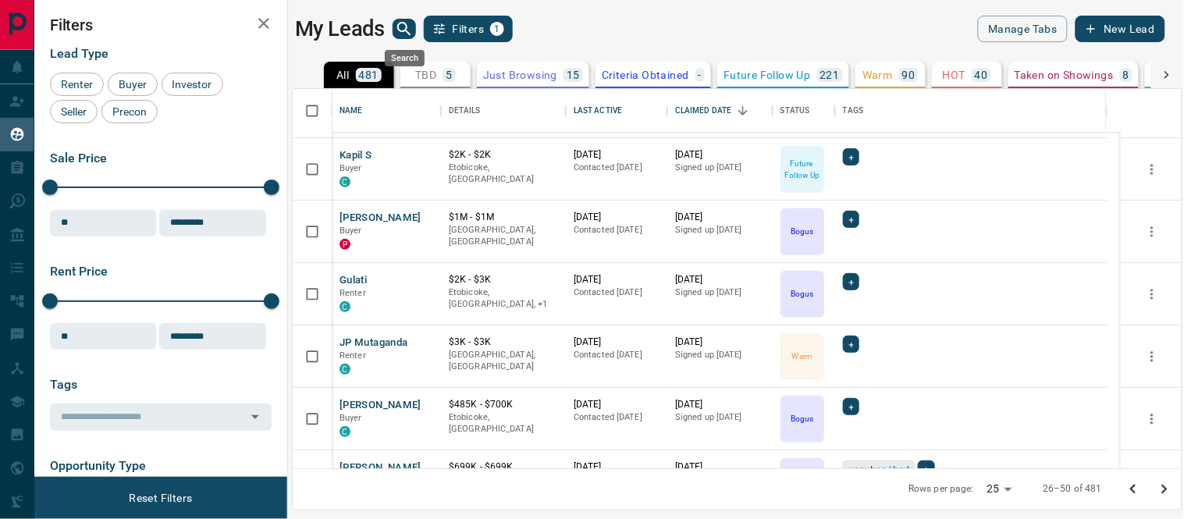
click at [404, 27] on icon "search button" at bounding box center [404, 29] width 19 height 19
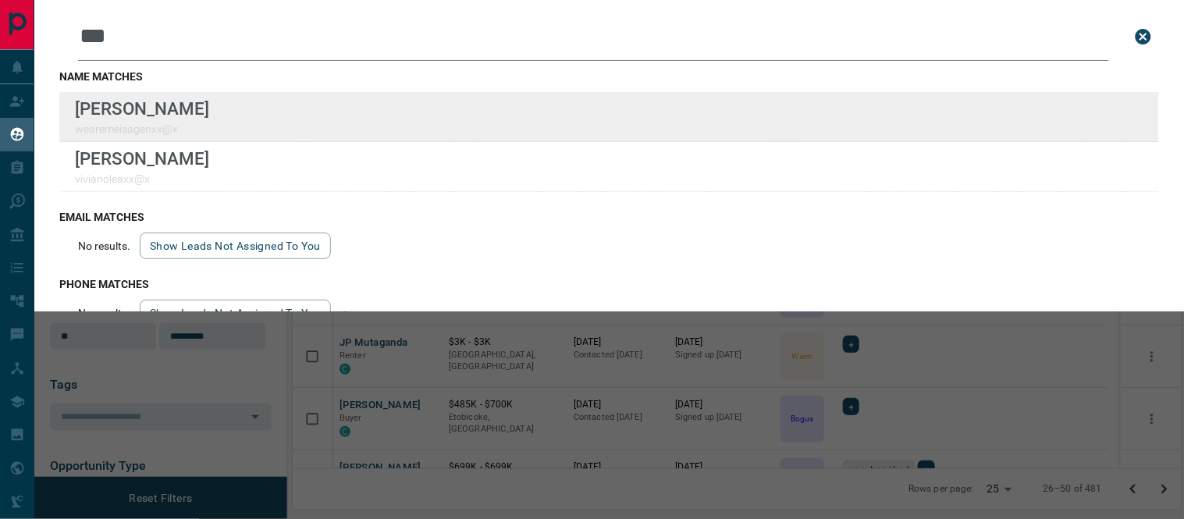
type input "***"
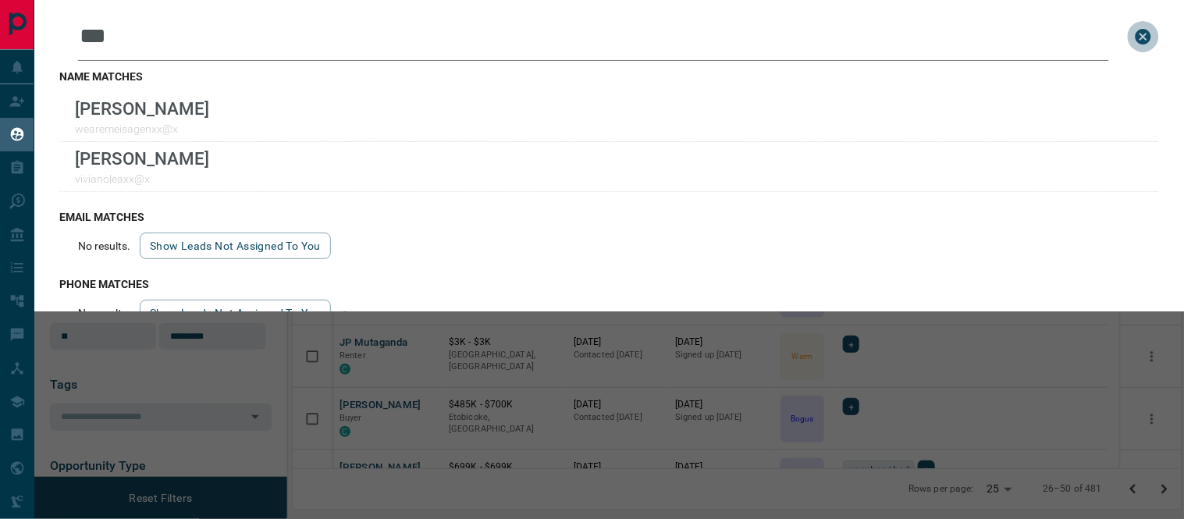
click at [1136, 36] on icon "close search bar" at bounding box center [1144, 37] width 16 height 16
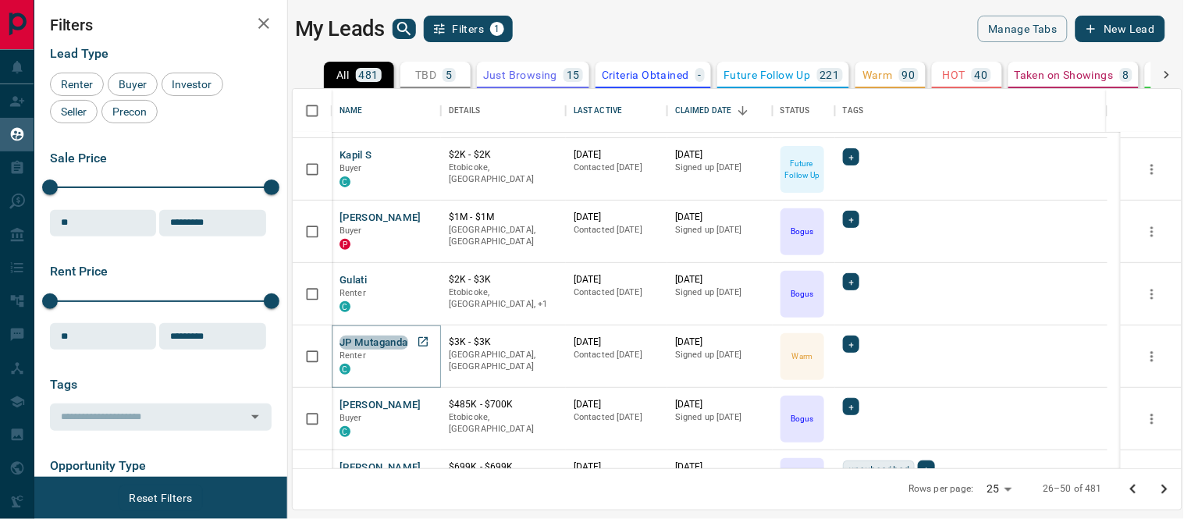
click at [381, 339] on button "JP Mutaganda" at bounding box center [374, 343] width 69 height 15
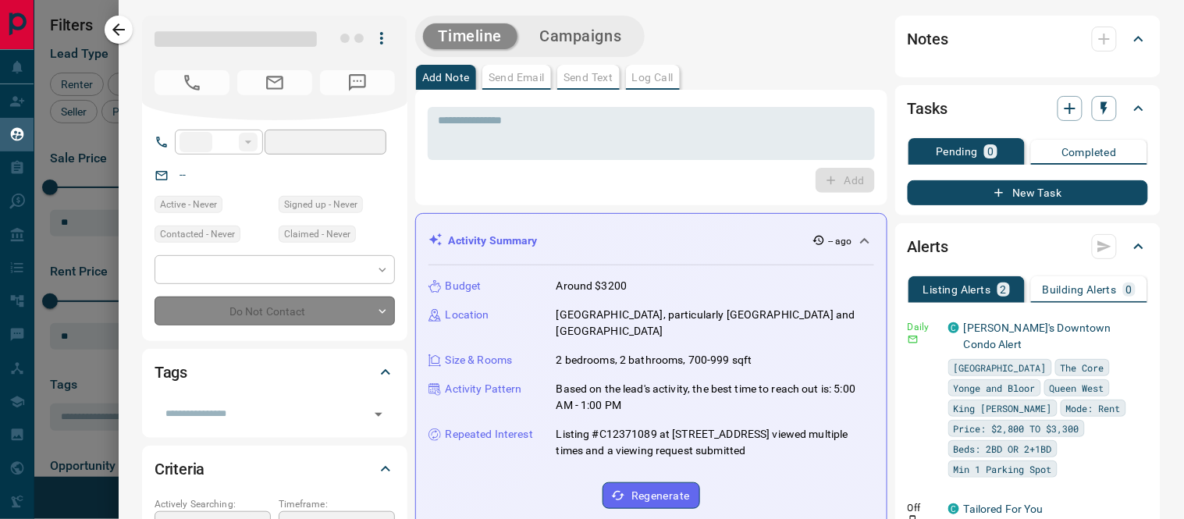
type input "**"
type input "**********"
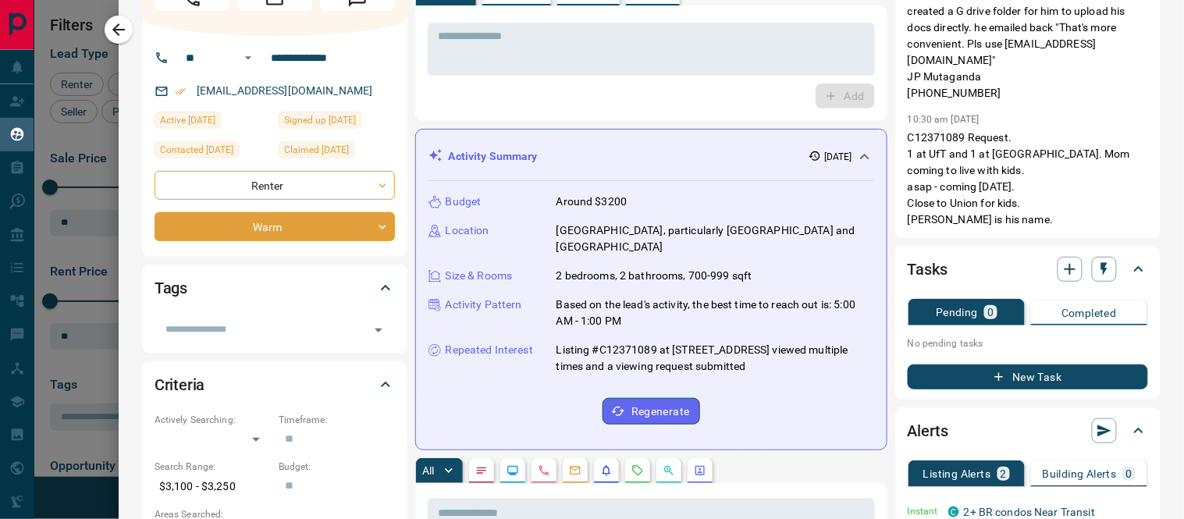
scroll to position [0, 0]
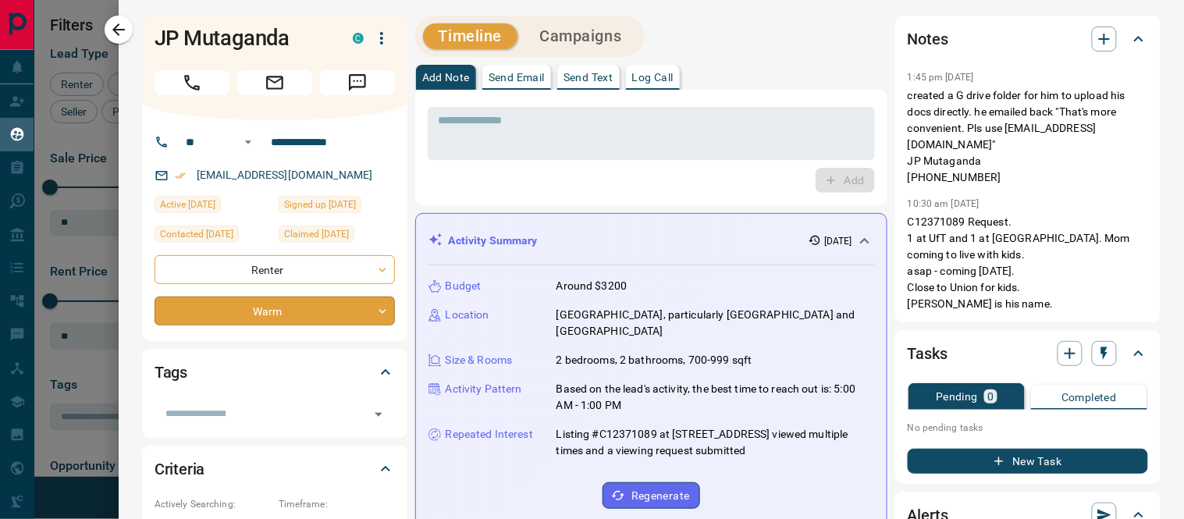
click at [386, 313] on body "Lead Transfers Claim Leads My Leads Tasks Opportunities Deals Campaigns Automat…" at bounding box center [592, 250] width 1184 height 500
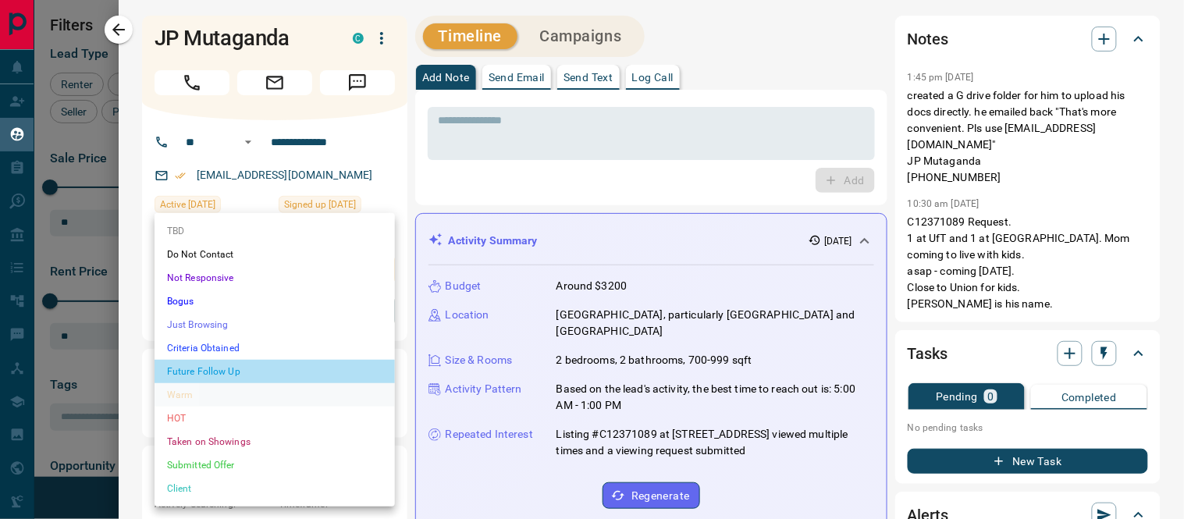
click at [191, 373] on li "Future Follow Up" at bounding box center [275, 371] width 240 height 23
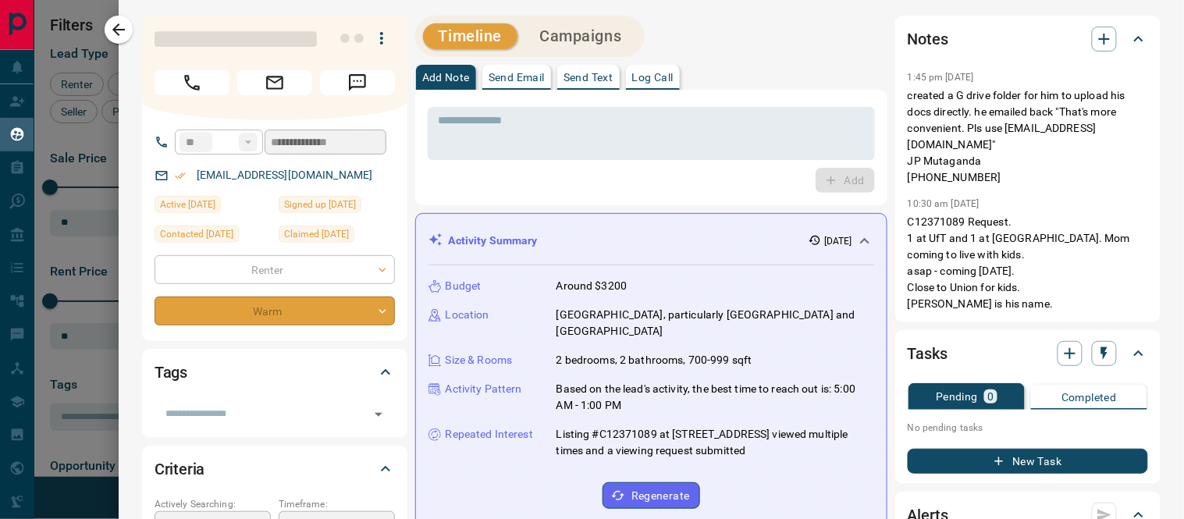
type input "*"
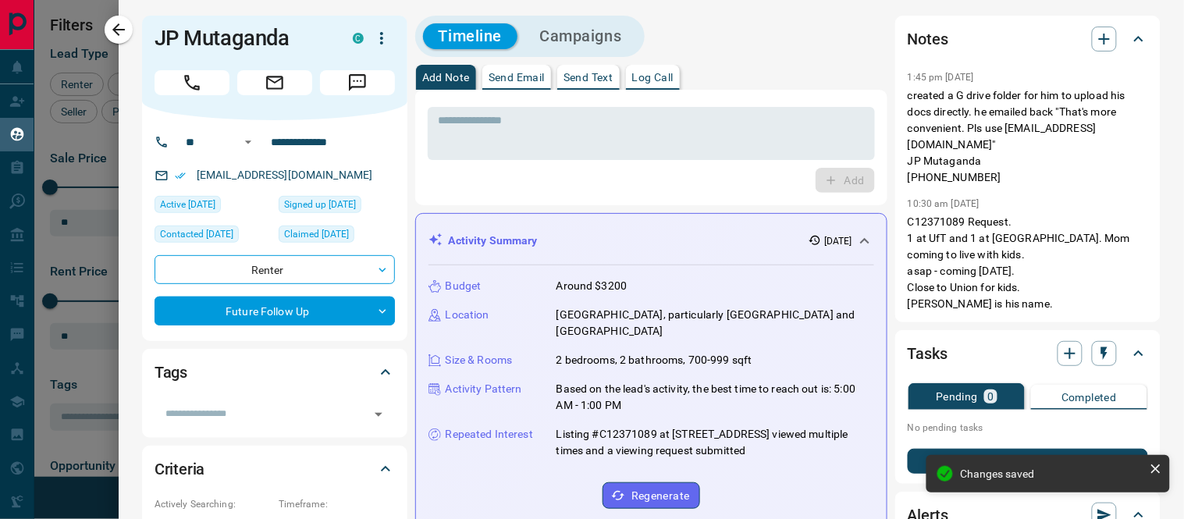
scroll to position [507, 0]
click at [113, 23] on icon "button" at bounding box center [118, 29] width 19 height 19
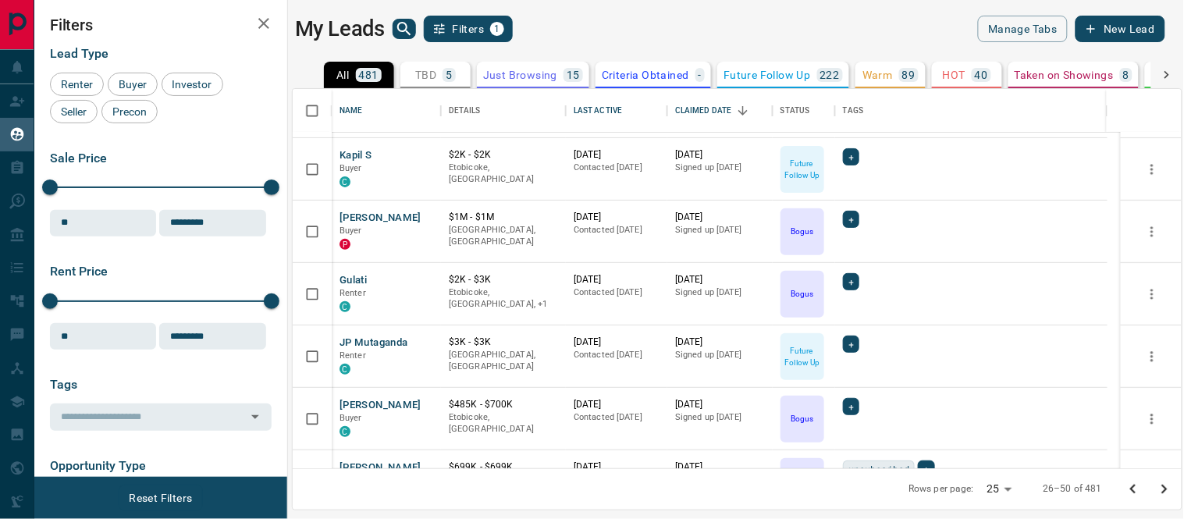
scroll to position [293, 0]
